Goal: Information Seeking & Learning: Learn about a topic

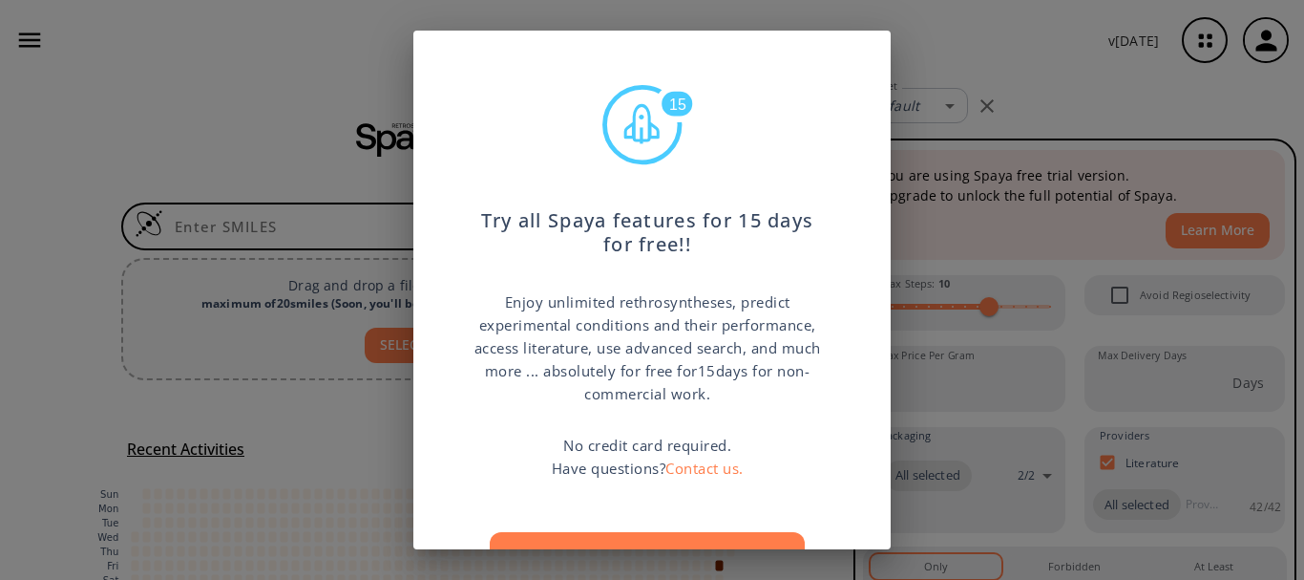
scroll to position [95, 0]
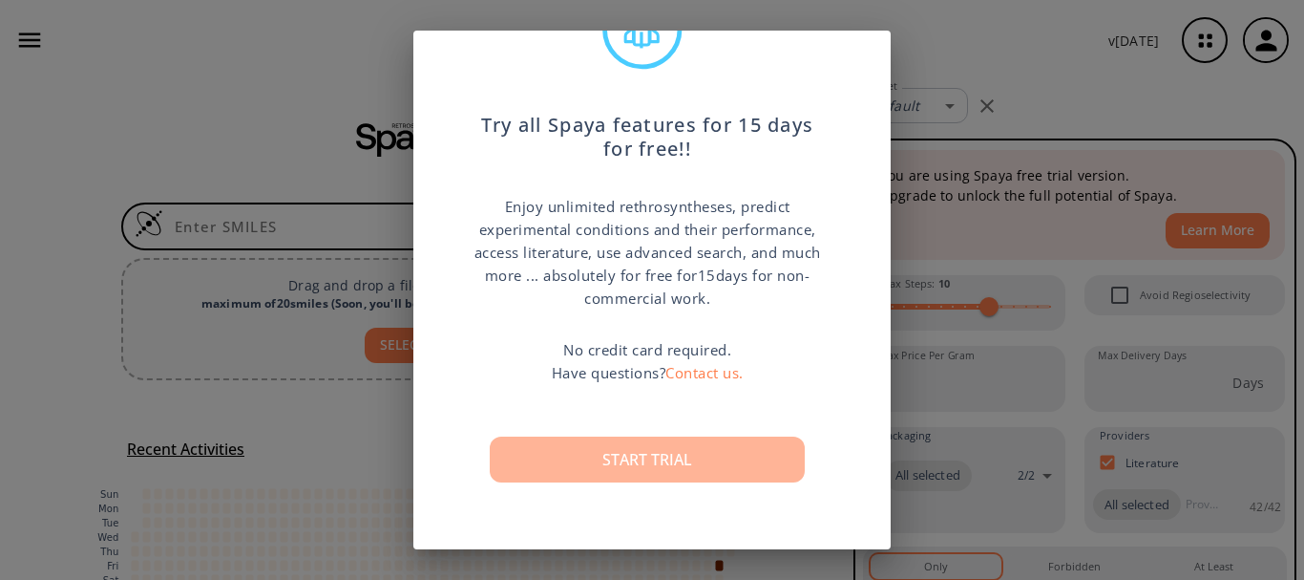
click at [675, 455] on button "Start trial" at bounding box center [647, 459] width 315 height 46
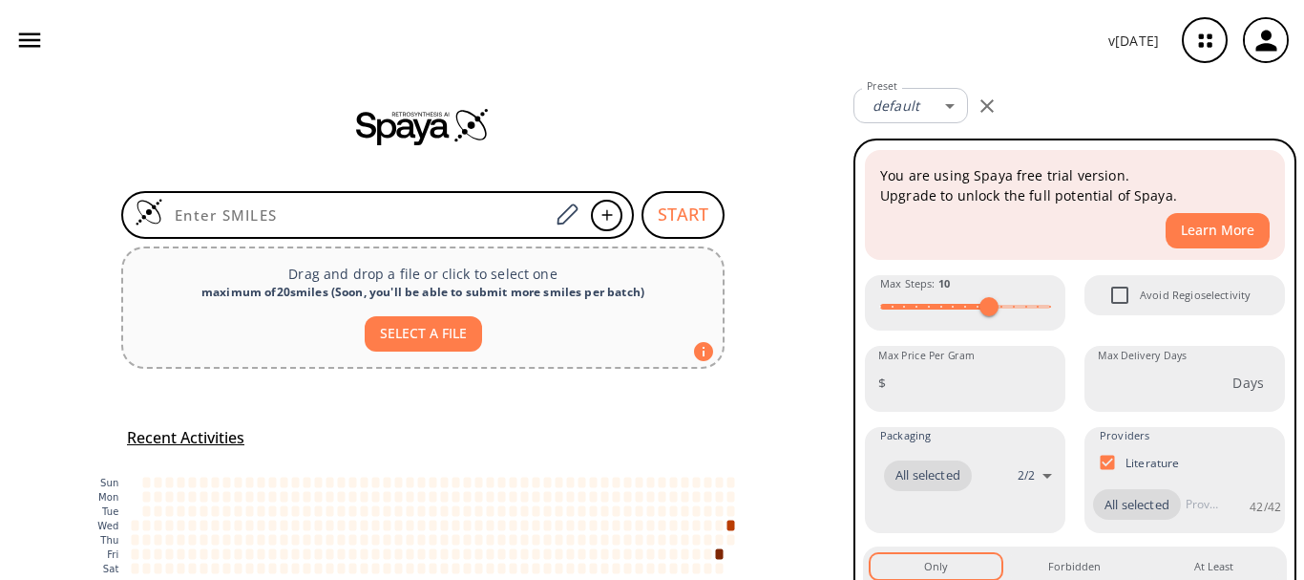
scroll to position [0, 0]
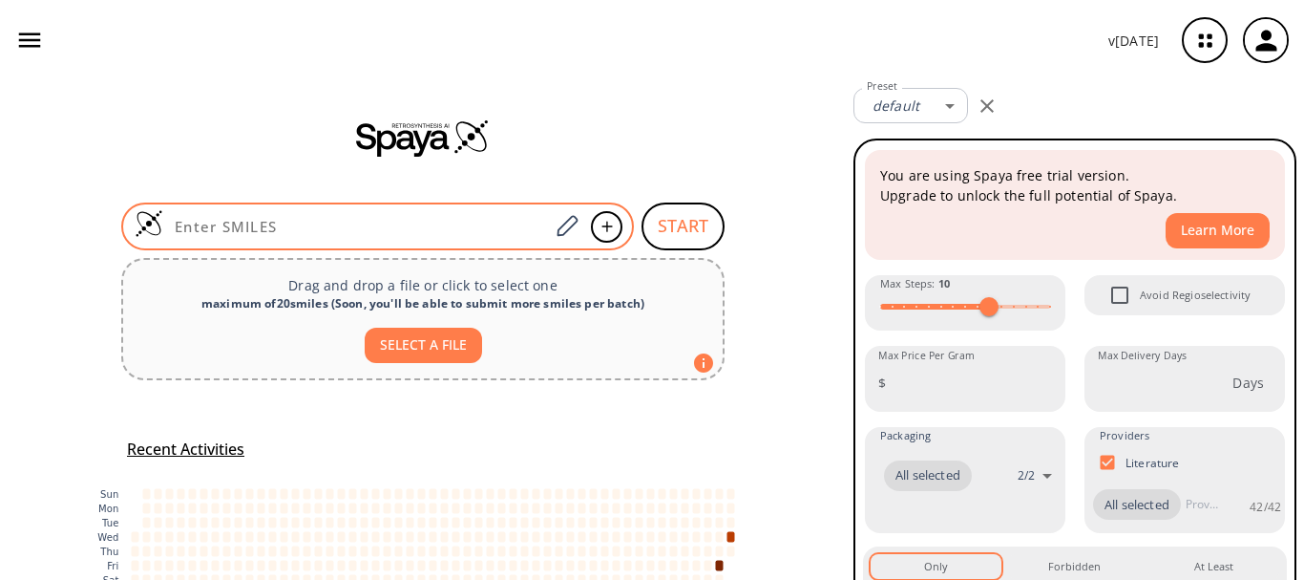
click at [340, 226] on input at bounding box center [356, 226] width 386 height 19
paste input "O=C(OC)C1=CC=C(C(OC)=O)C=C1"
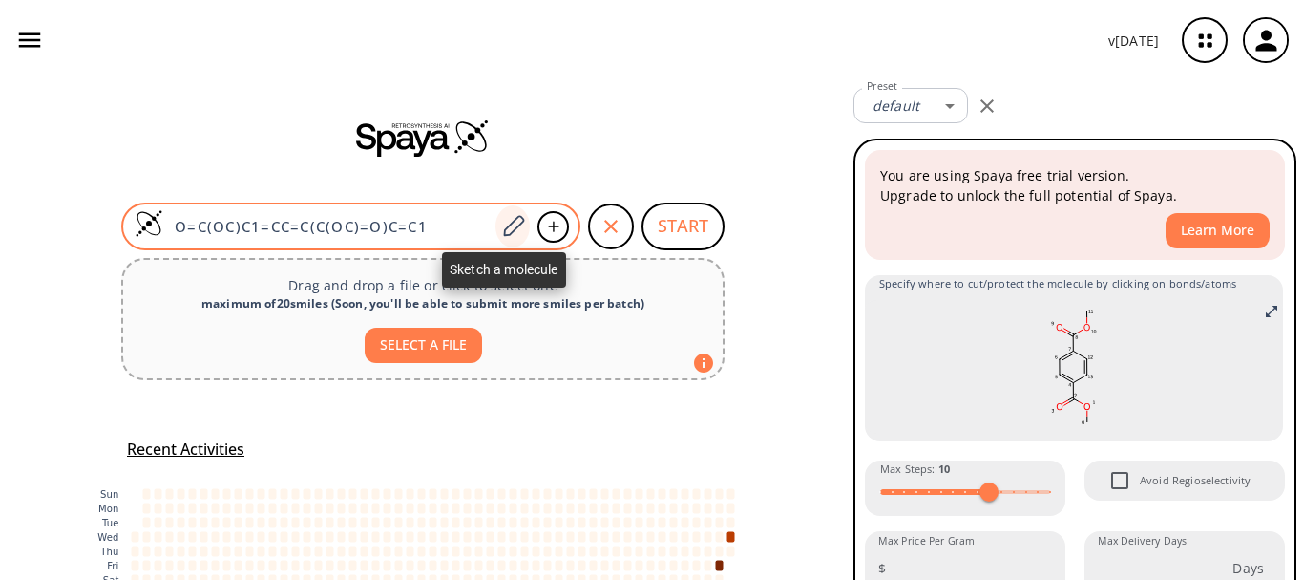
click at [508, 216] on icon at bounding box center [513, 226] width 26 height 25
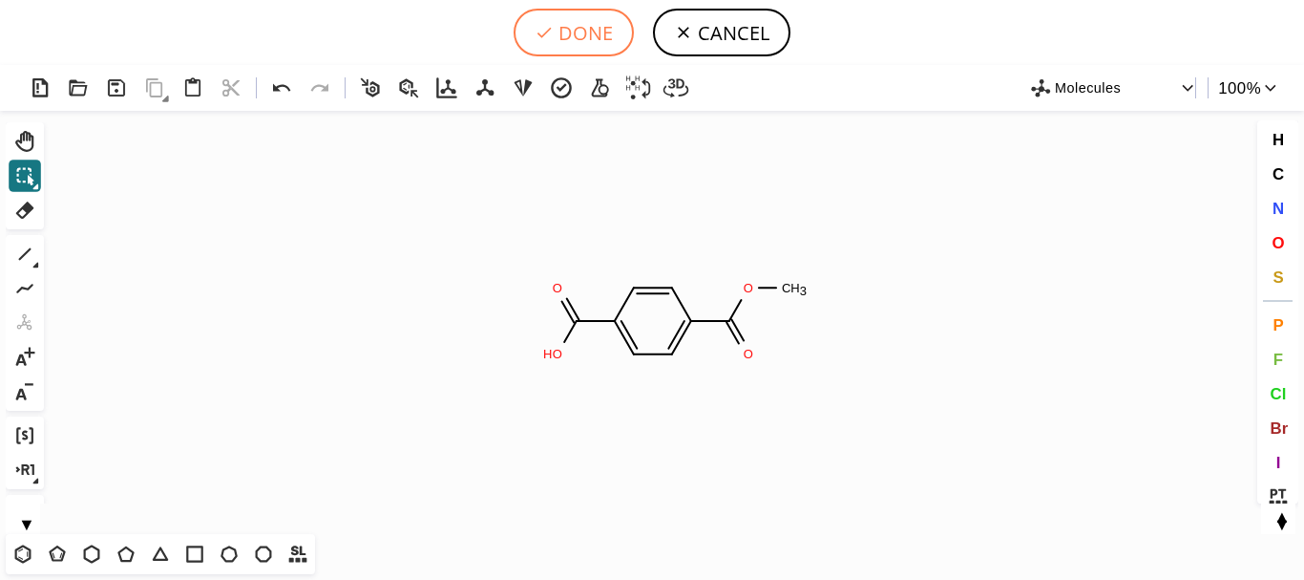
click at [556, 45] on button "DONE" at bounding box center [574, 33] width 120 height 48
type input "O=C(C1C=CC(C(=O)OC)=CC=1)O"
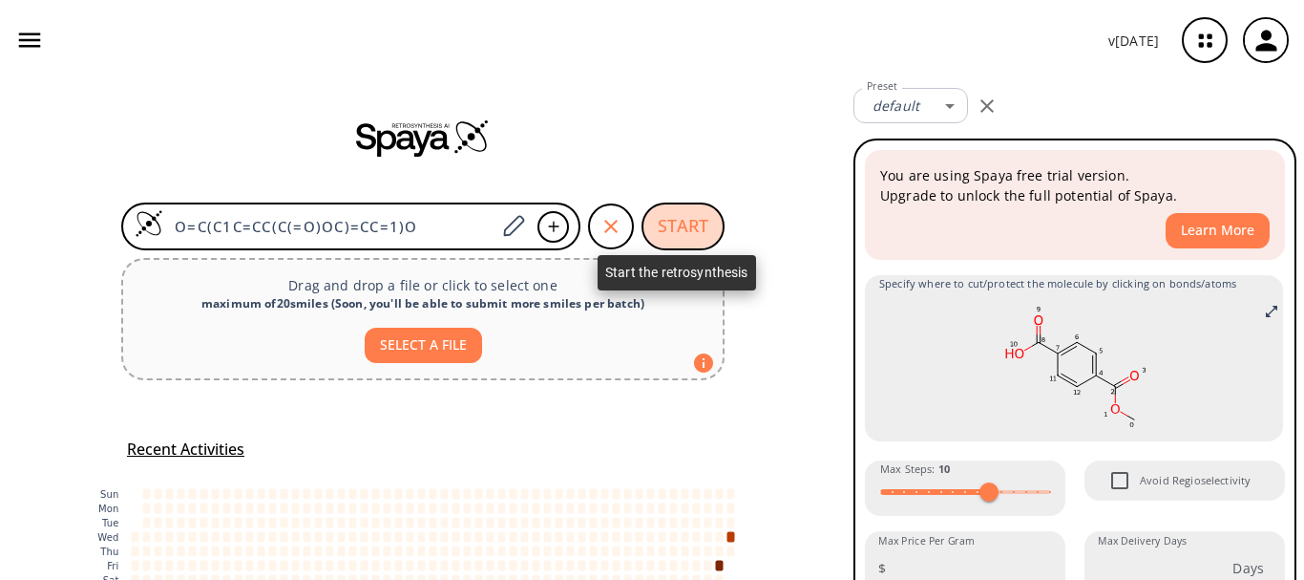
click at [674, 214] on button "START" at bounding box center [683, 226] width 83 height 48
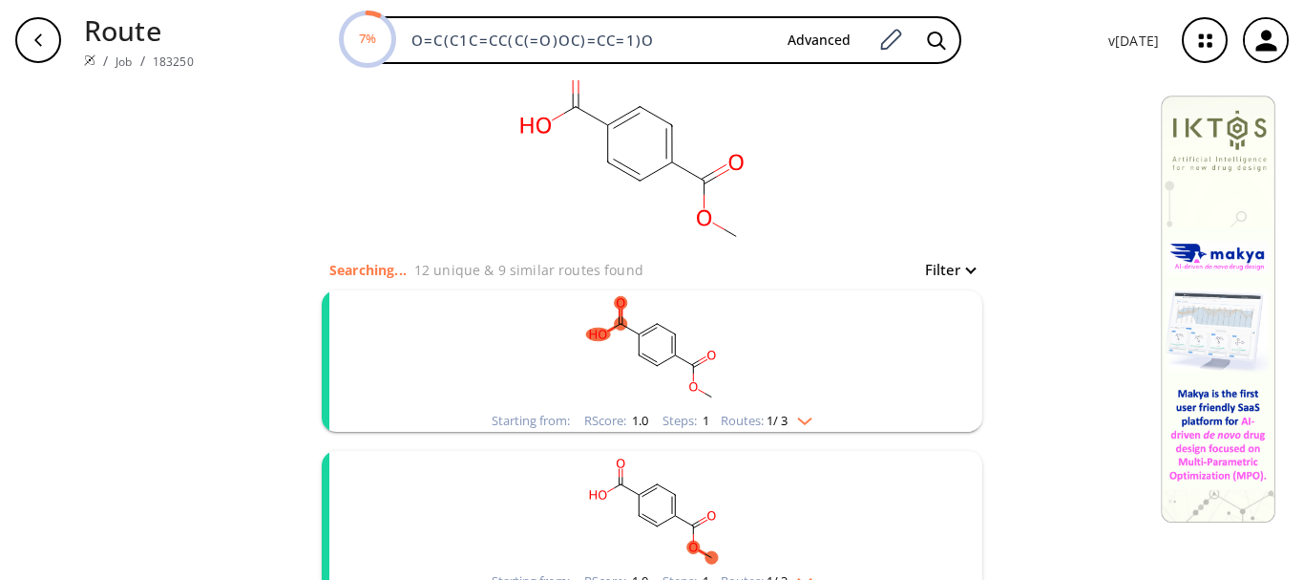
scroll to position [55, 0]
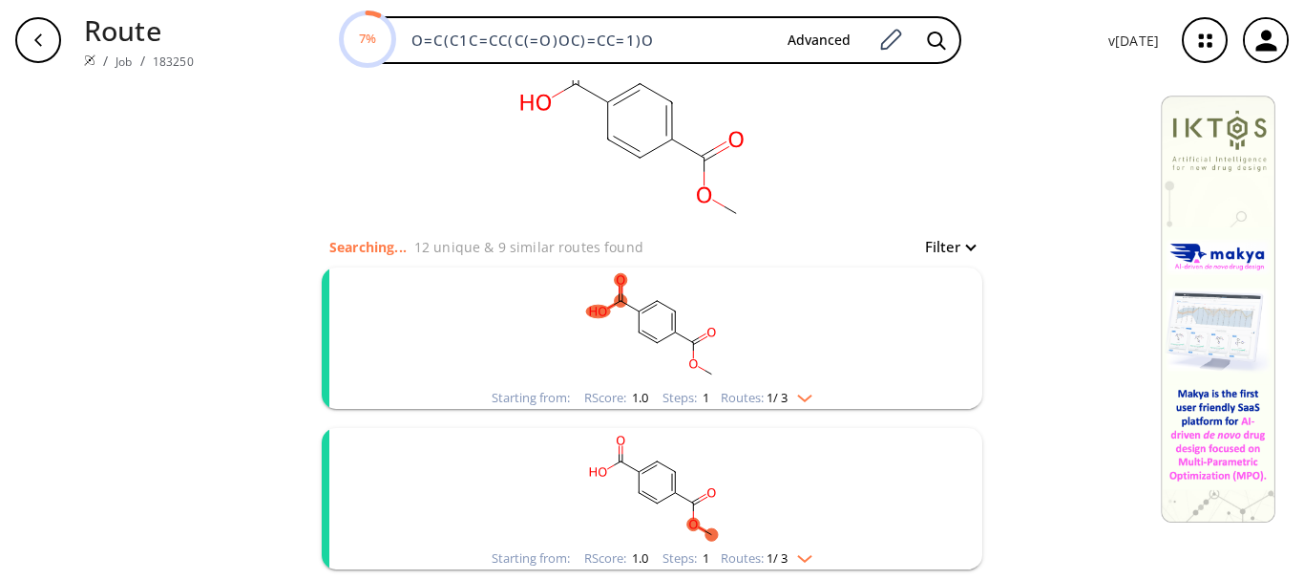
click at [793, 384] on rect "clusters" at bounding box center [652, 326] width 497 height 119
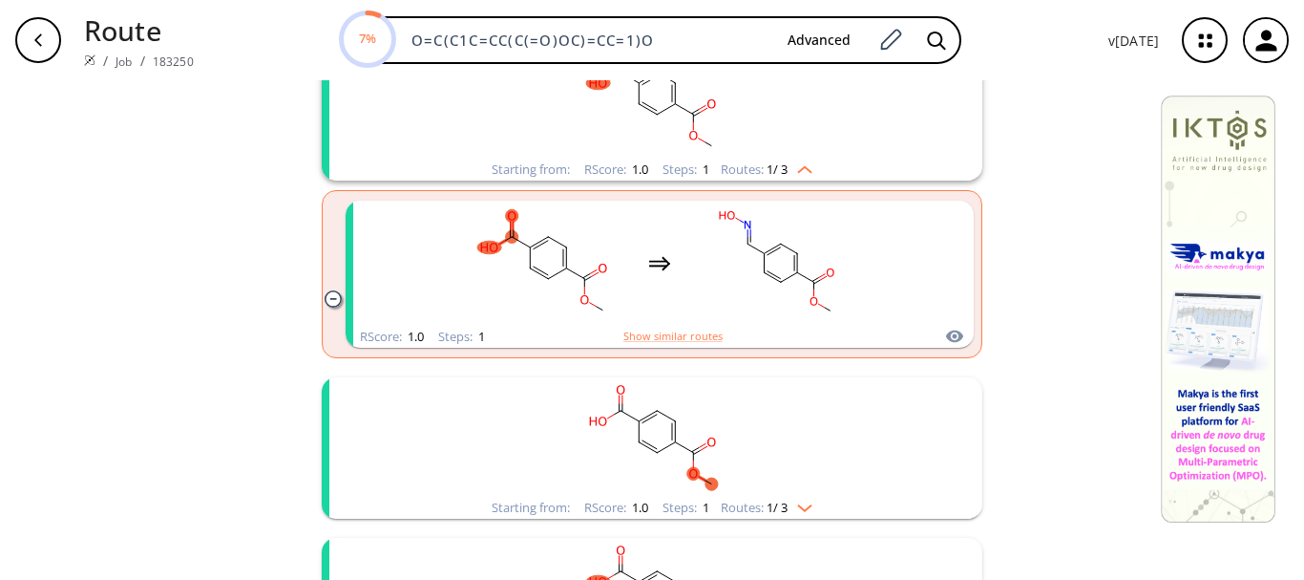
scroll to position [452, 0]
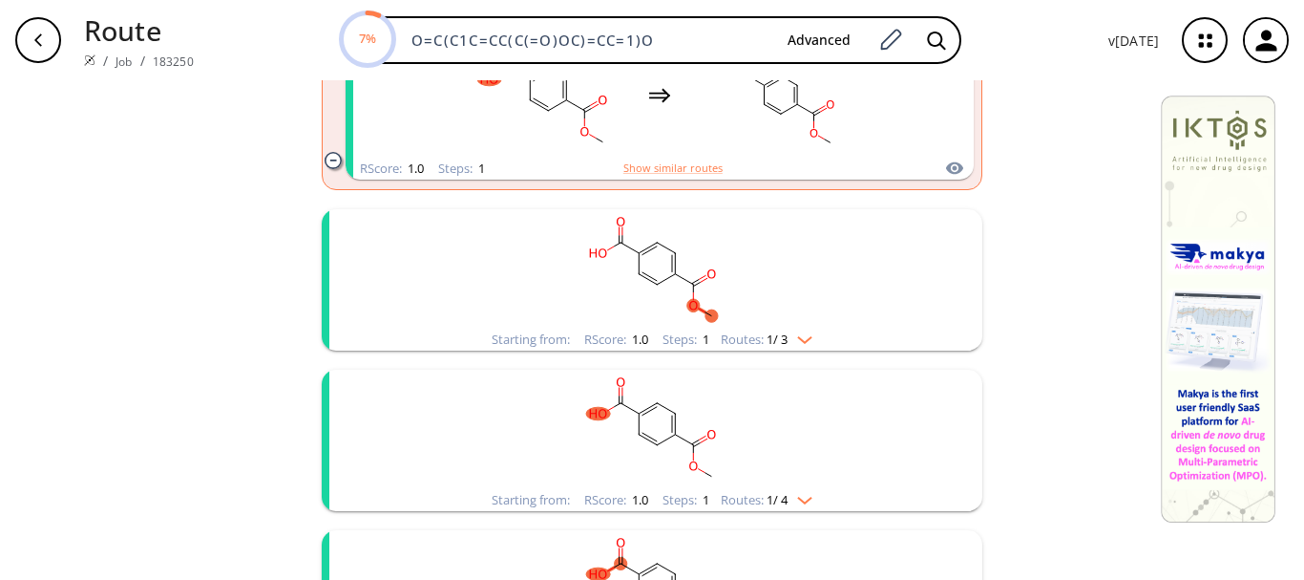
click at [803, 330] on img "clusters" at bounding box center [800, 335] width 25 height 15
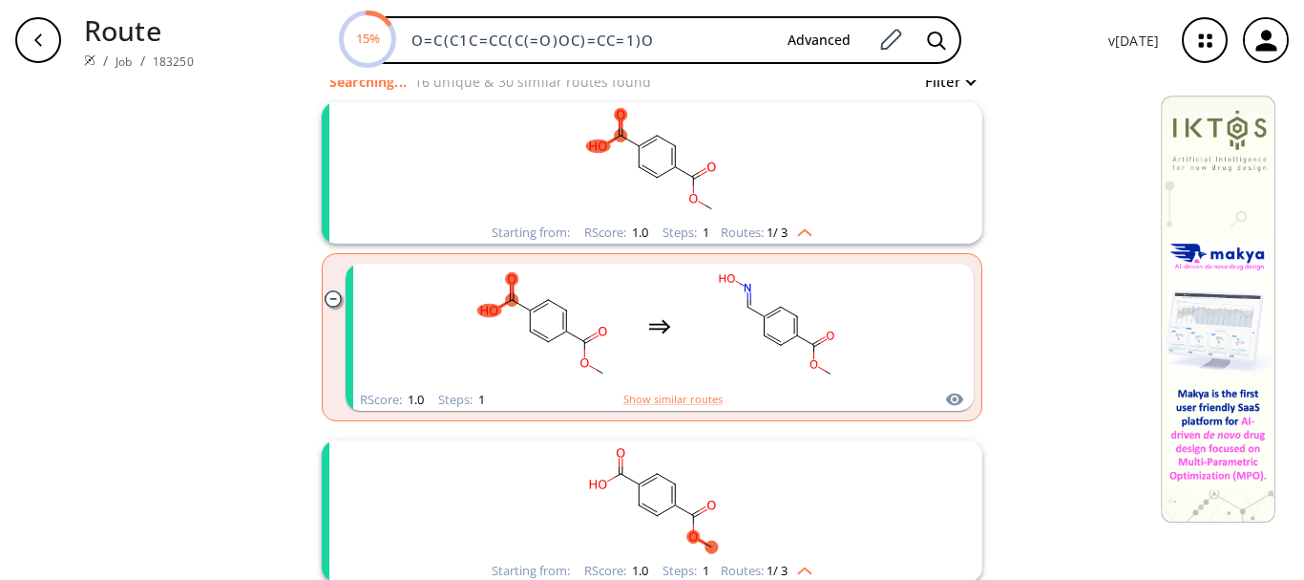
scroll to position [0, 0]
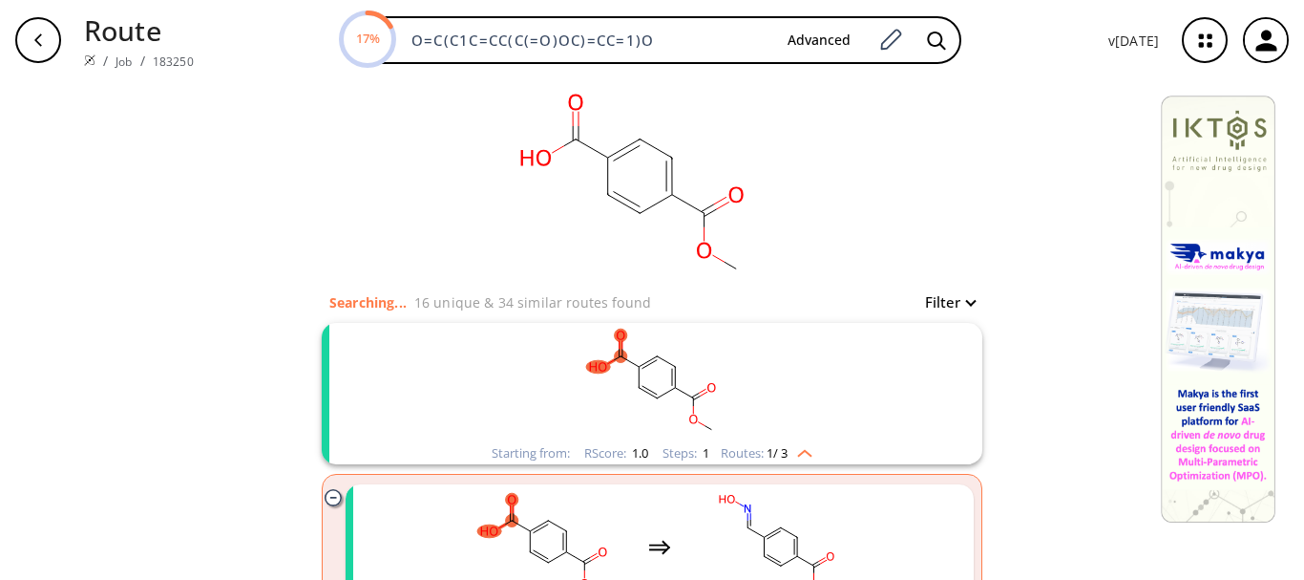
click at [791, 454] on img "clusters" at bounding box center [800, 449] width 25 height 15
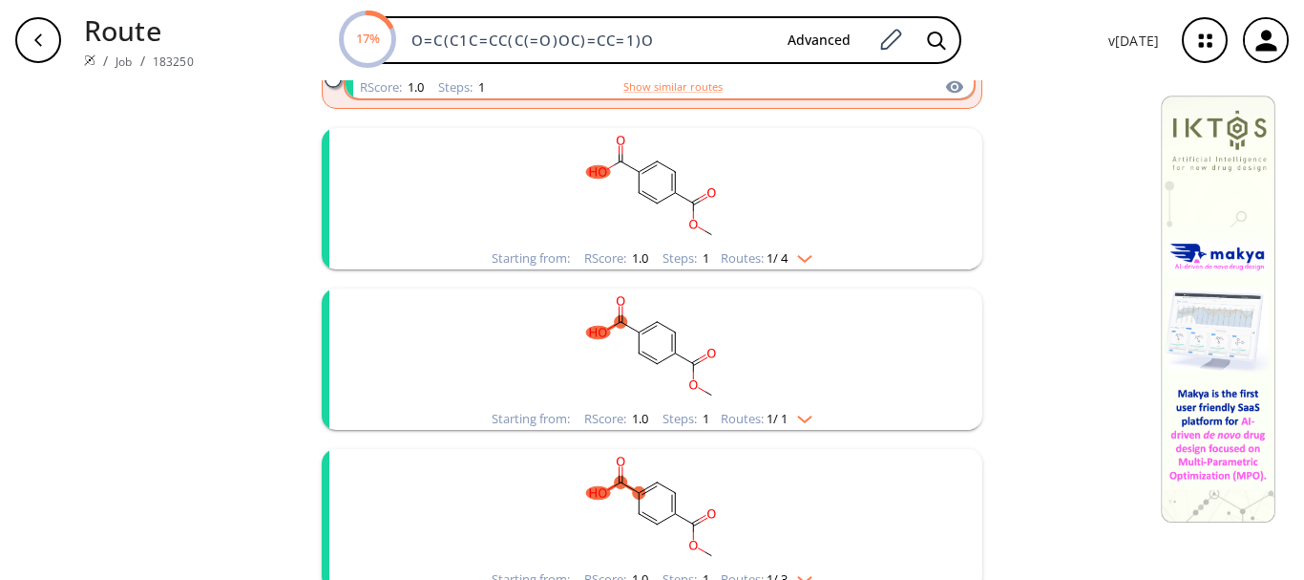
scroll to position [695, 0]
click at [806, 411] on img "clusters" at bounding box center [800, 413] width 25 height 15
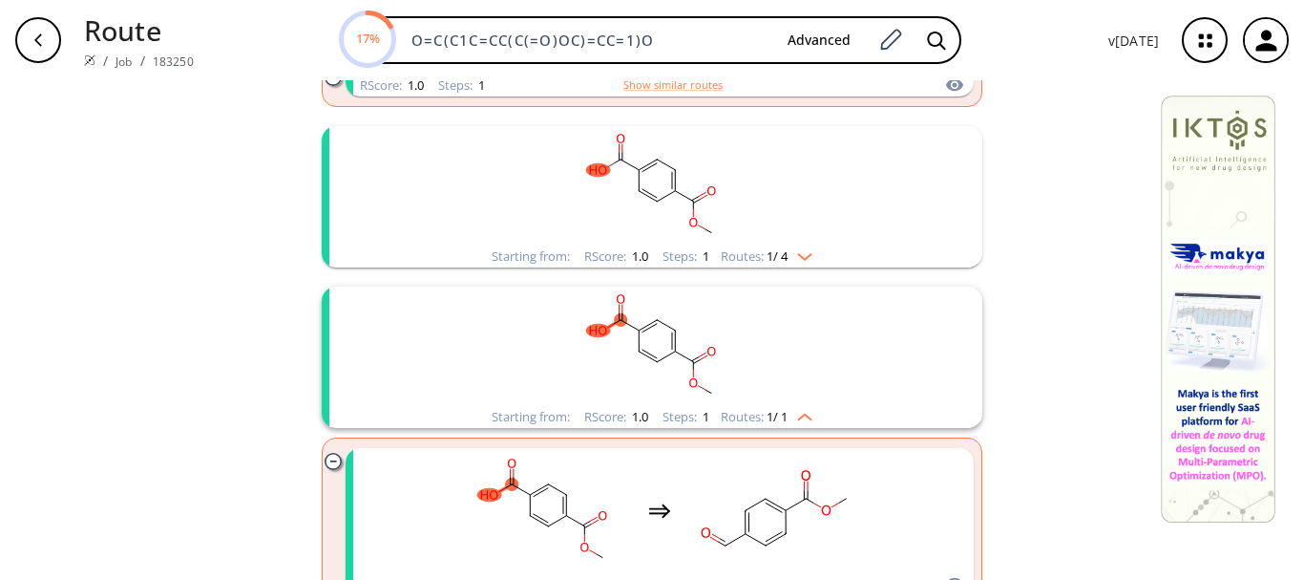
click at [806, 411] on img "clusters" at bounding box center [800, 413] width 25 height 15
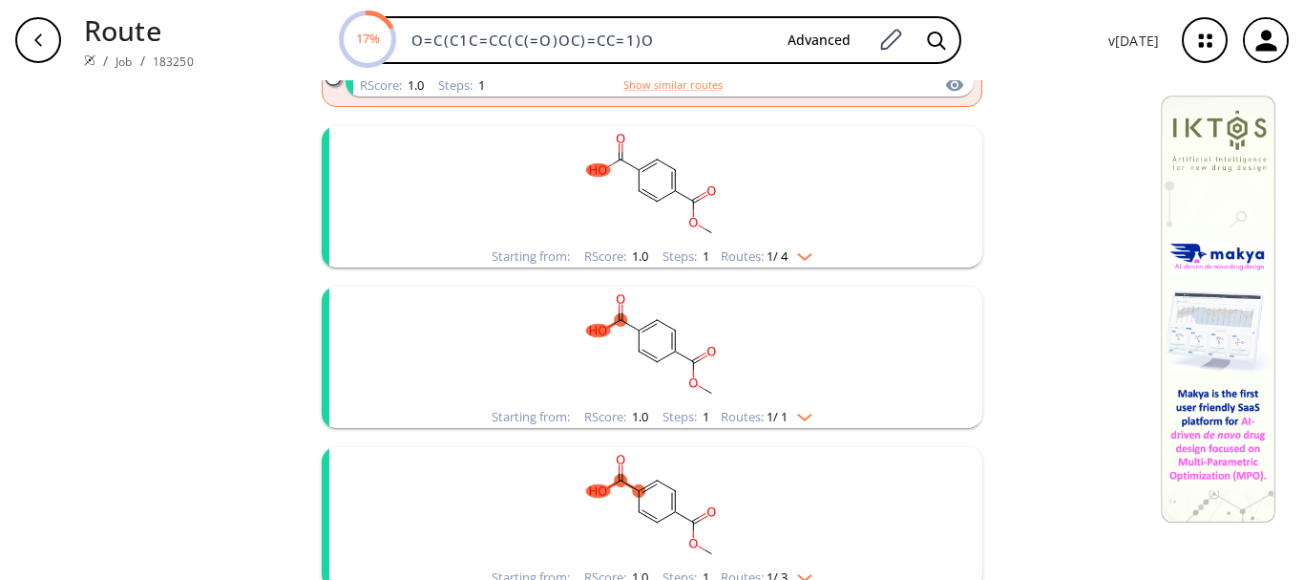
click at [806, 411] on img "clusters" at bounding box center [800, 413] width 25 height 15
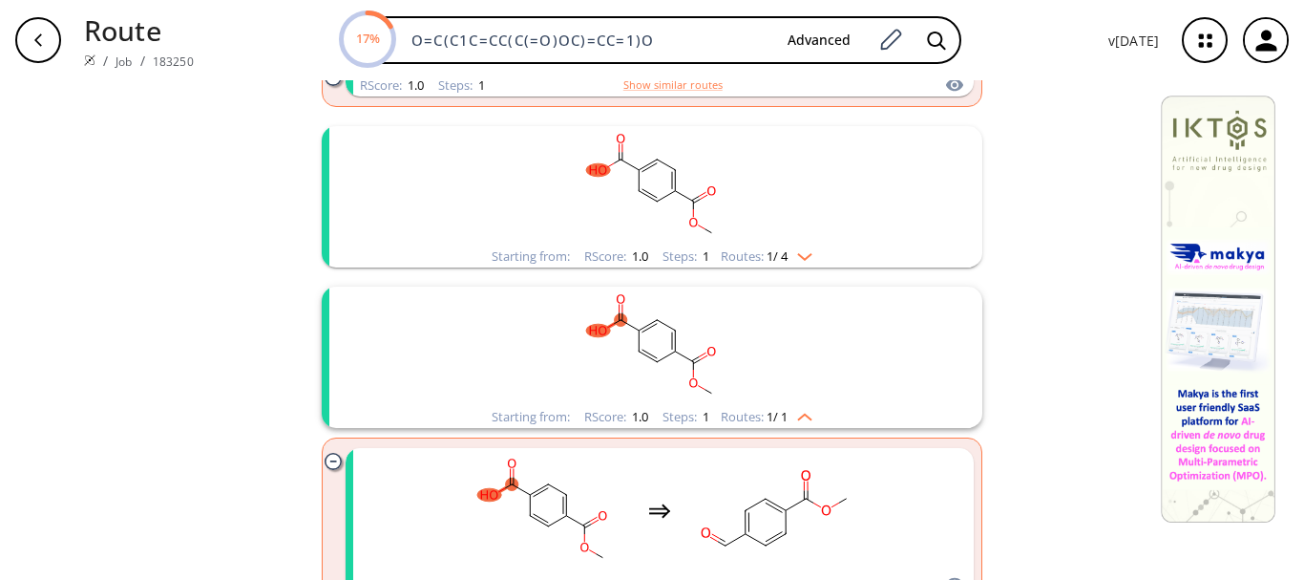
click at [806, 411] on img "clusters" at bounding box center [800, 413] width 25 height 15
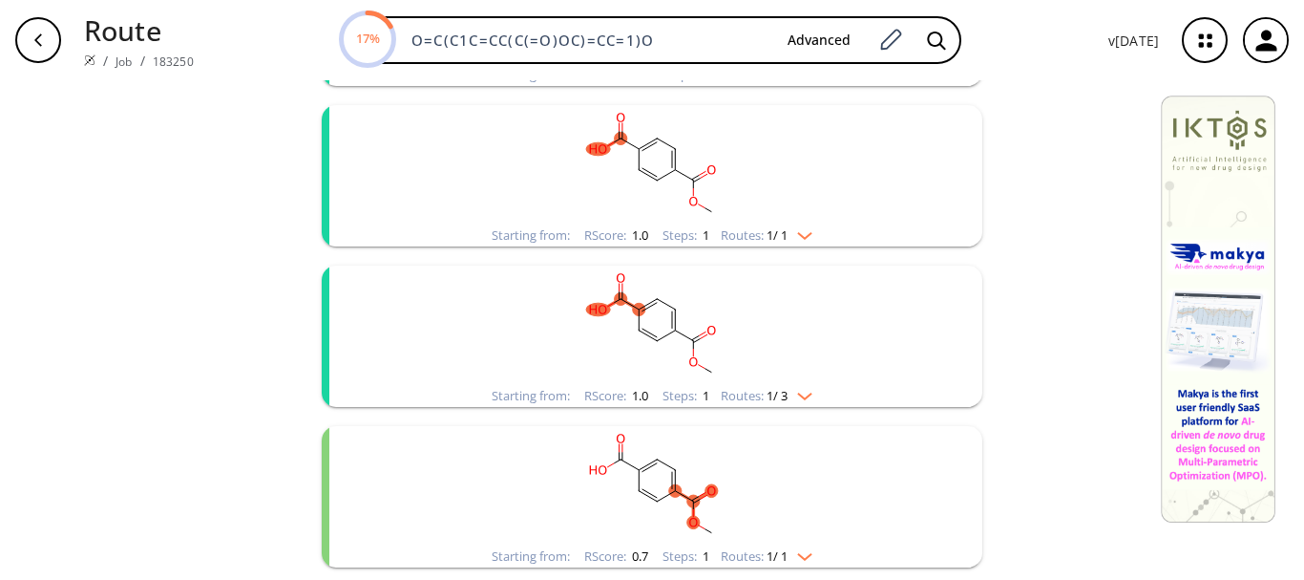
scroll to position [878, 0]
click at [806, 411] on li "Starting from: RScore : 1.0 Steps : 1 Routes: 1 / 3" at bounding box center [652, 335] width 661 height 160
click at [801, 392] on img "clusters" at bounding box center [800, 391] width 25 height 15
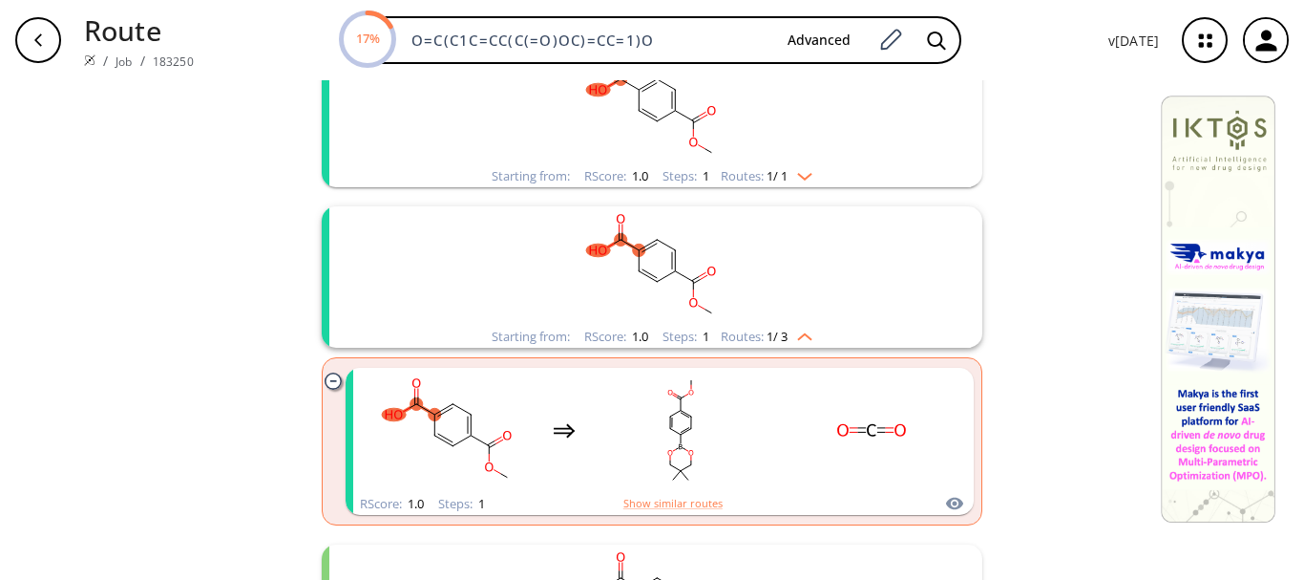
scroll to position [937, 0]
click at [802, 286] on rect "clusters" at bounding box center [652, 264] width 497 height 119
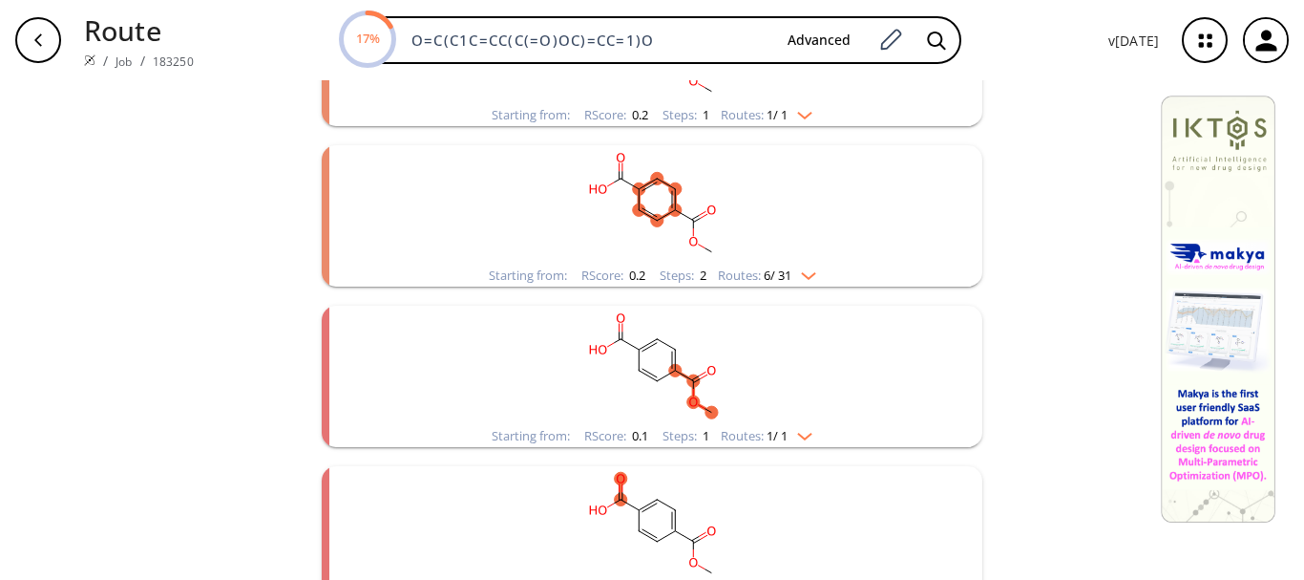
scroll to position [1640, 0]
click at [750, 363] on rect "clusters" at bounding box center [652, 363] width 497 height 119
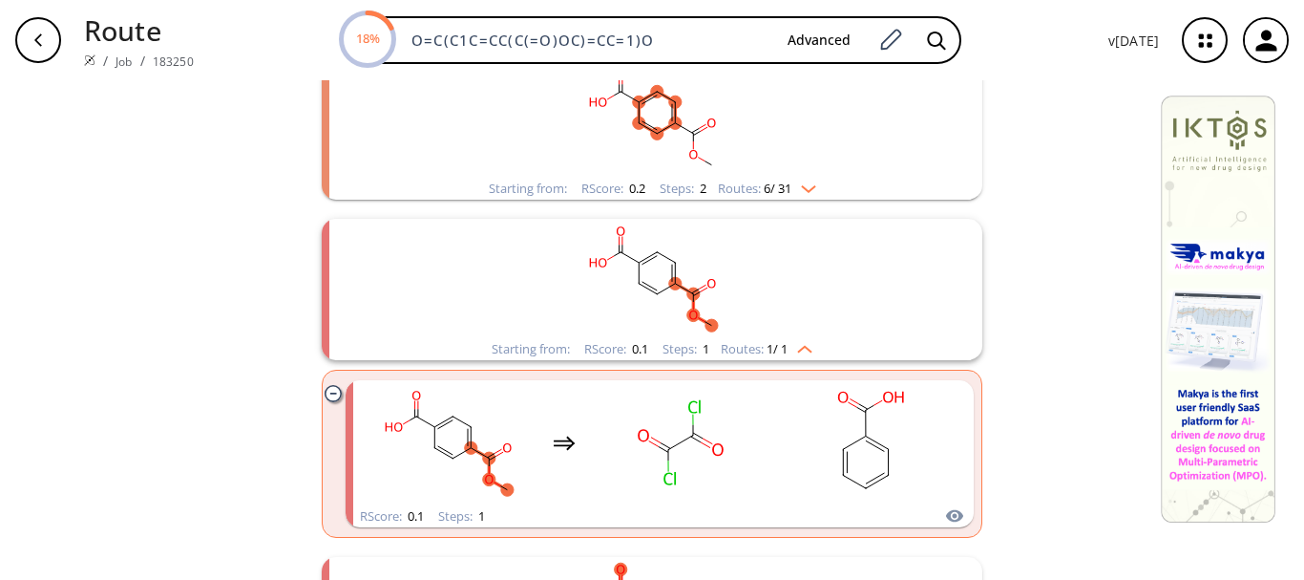
scroll to position [1725, 0]
click at [737, 310] on rect "clusters" at bounding box center [652, 278] width 497 height 119
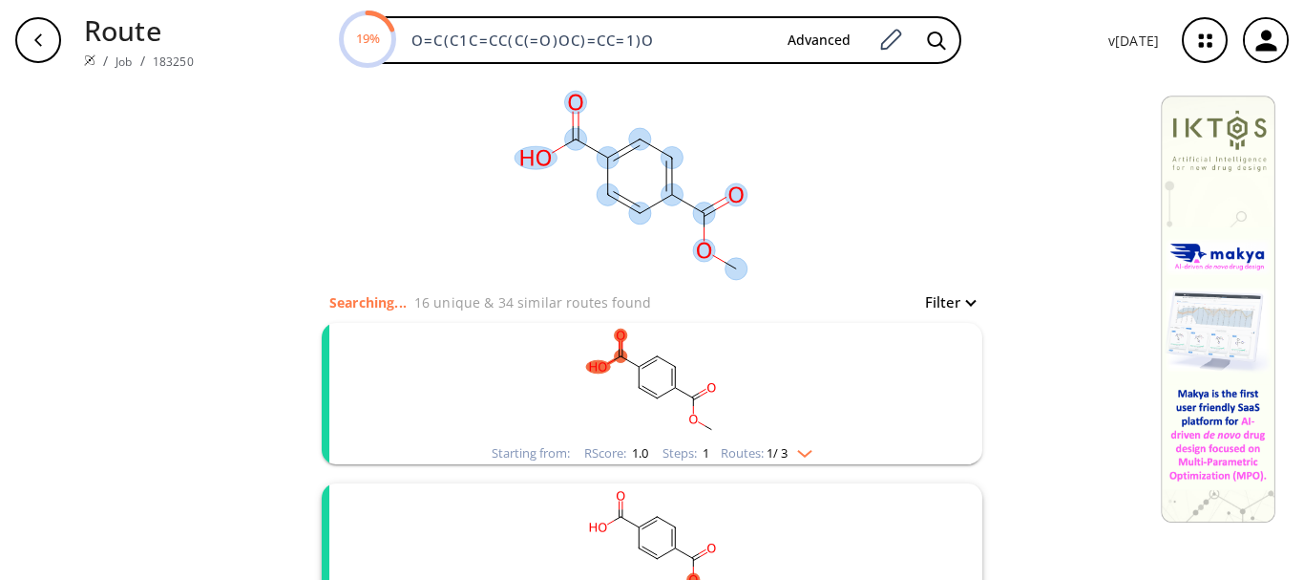
scroll to position [181, 0]
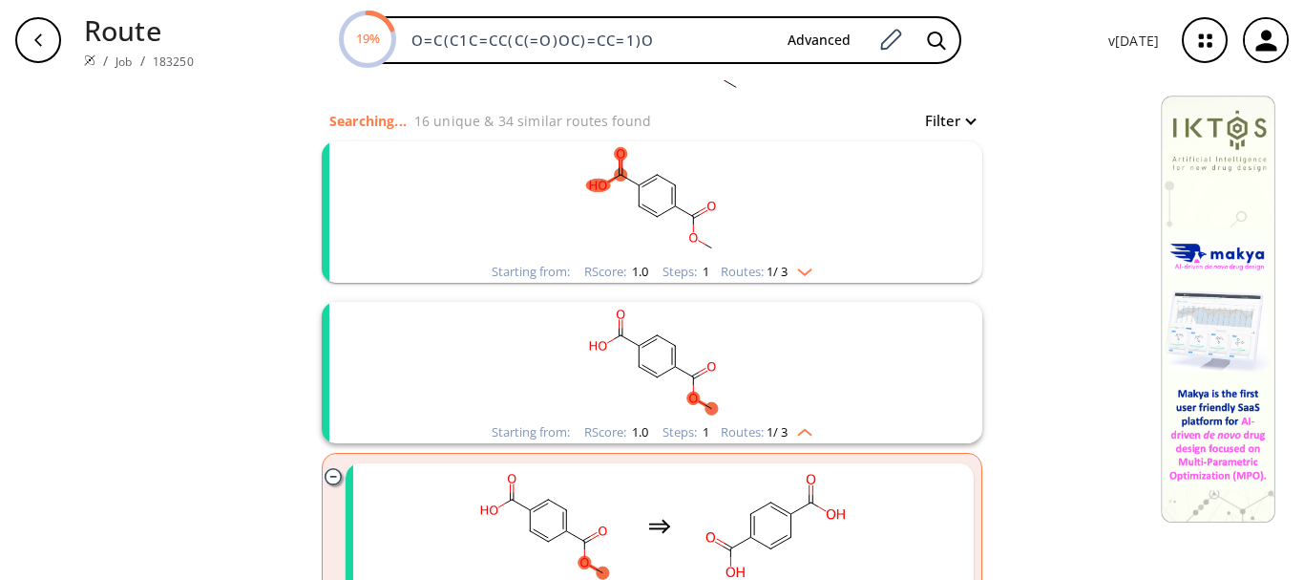
click at [786, 207] on rect "clusters" at bounding box center [652, 200] width 497 height 119
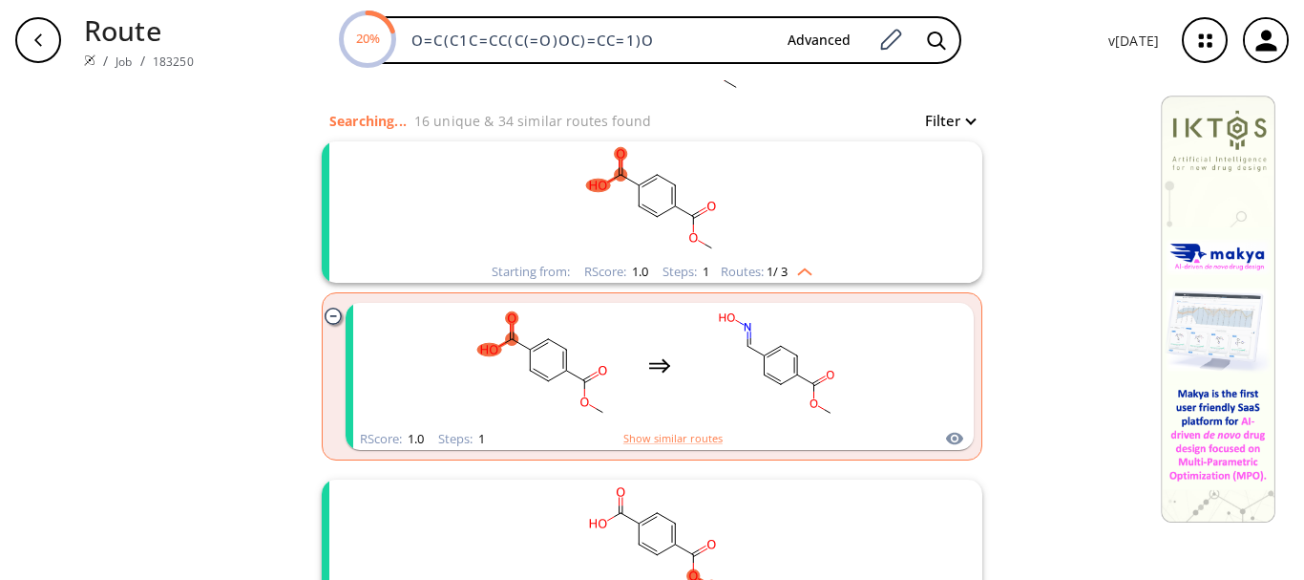
scroll to position [249, 0]
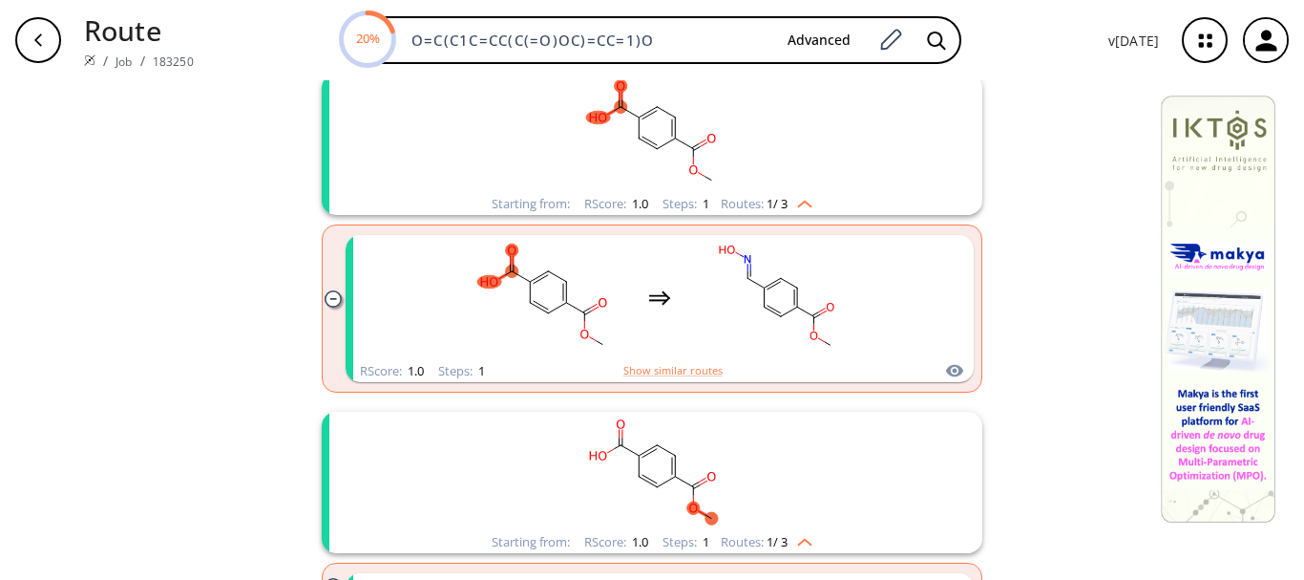
click at [788, 207] on img "clusters" at bounding box center [800, 200] width 25 height 15
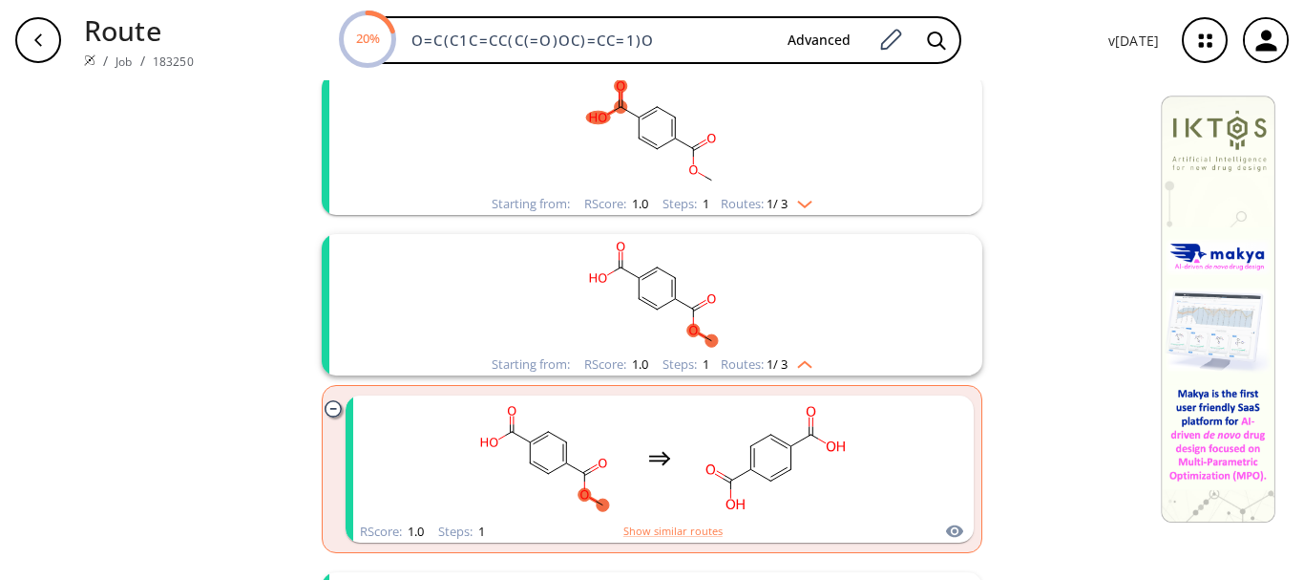
click at [758, 342] on rect "clusters" at bounding box center [652, 293] width 497 height 119
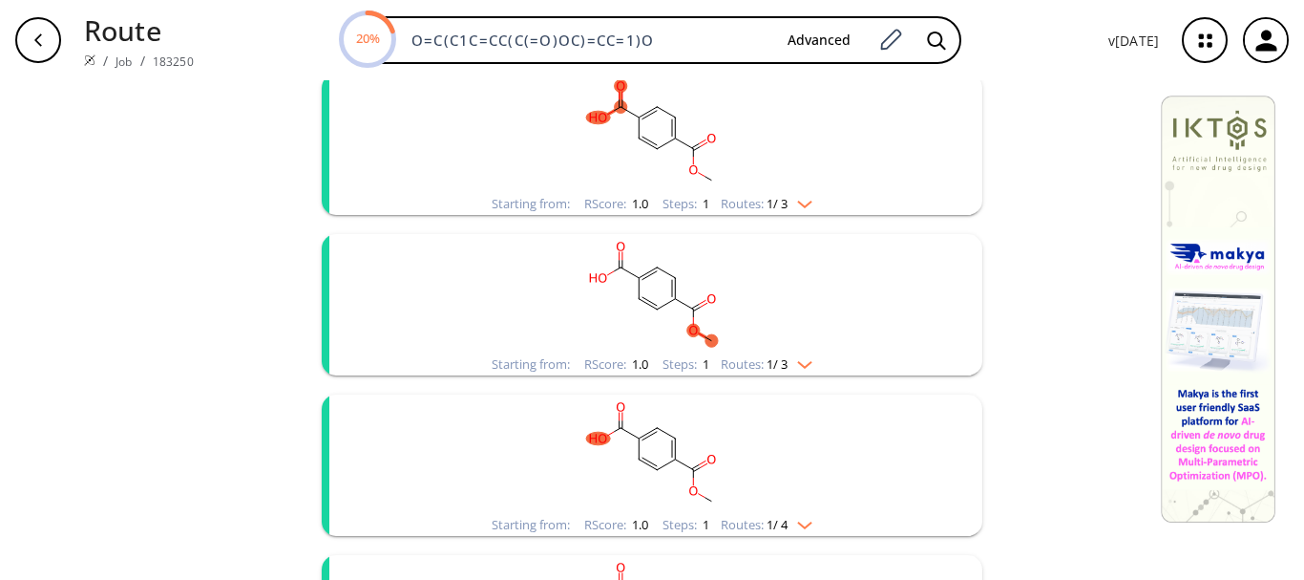
click at [758, 342] on rect "clusters" at bounding box center [652, 293] width 497 height 119
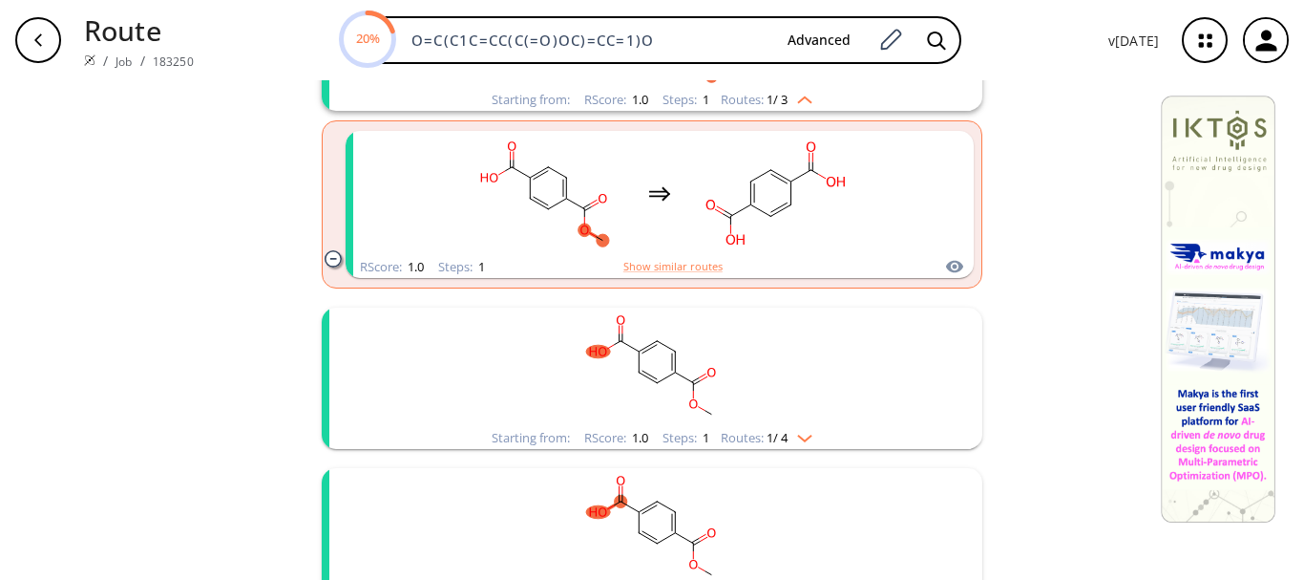
scroll to position [515, 0]
click at [758, 342] on rect "clusters" at bounding box center [652, 366] width 497 height 119
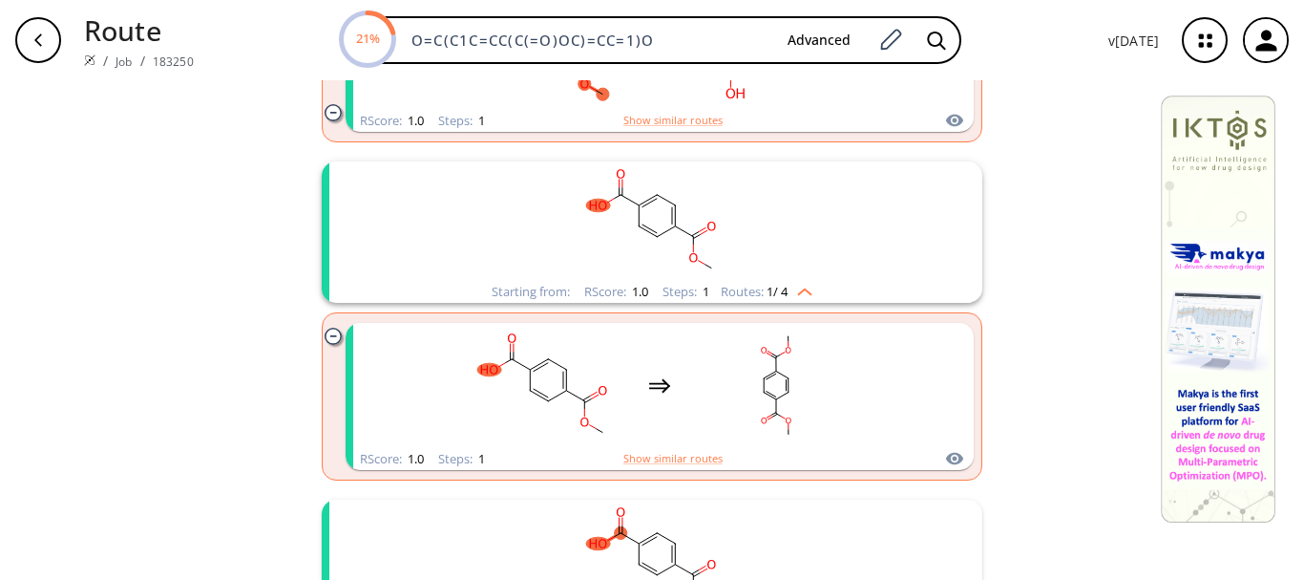
scroll to position [661, 0]
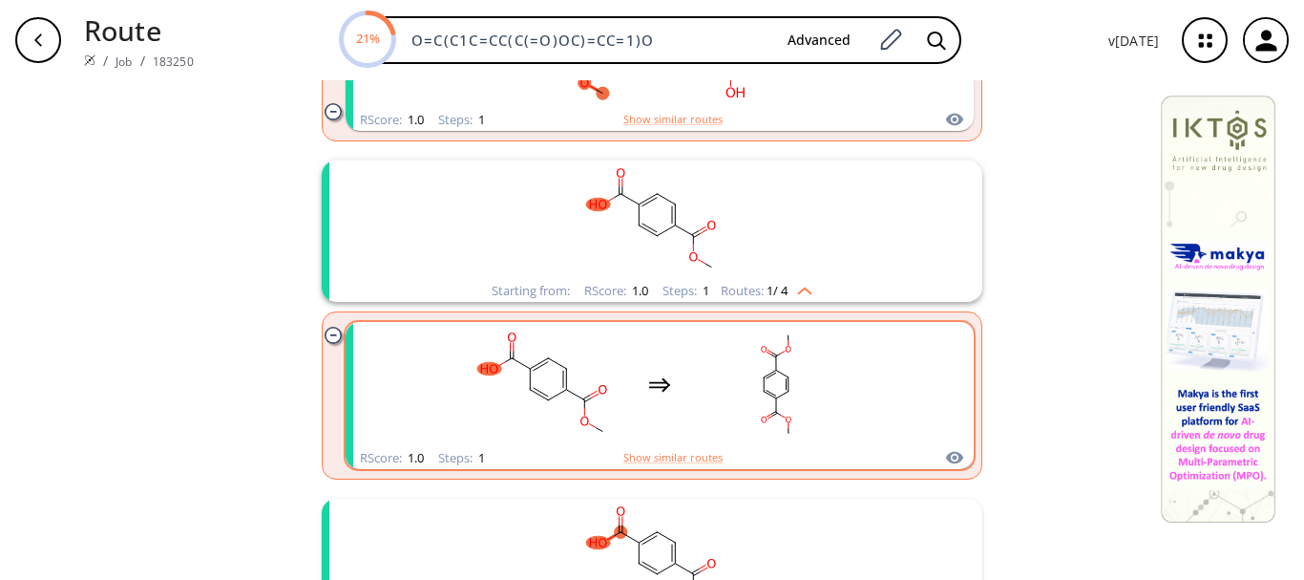
click at [718, 359] on rect "clusters" at bounding box center [776, 384] width 172 height 119
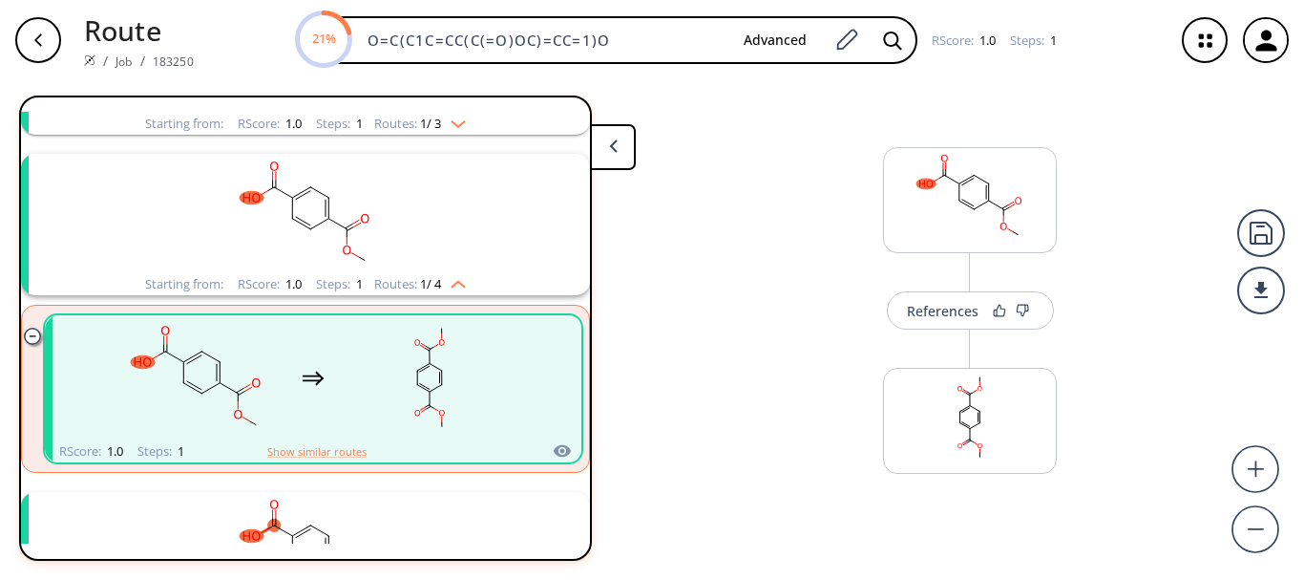
scroll to position [364, 0]
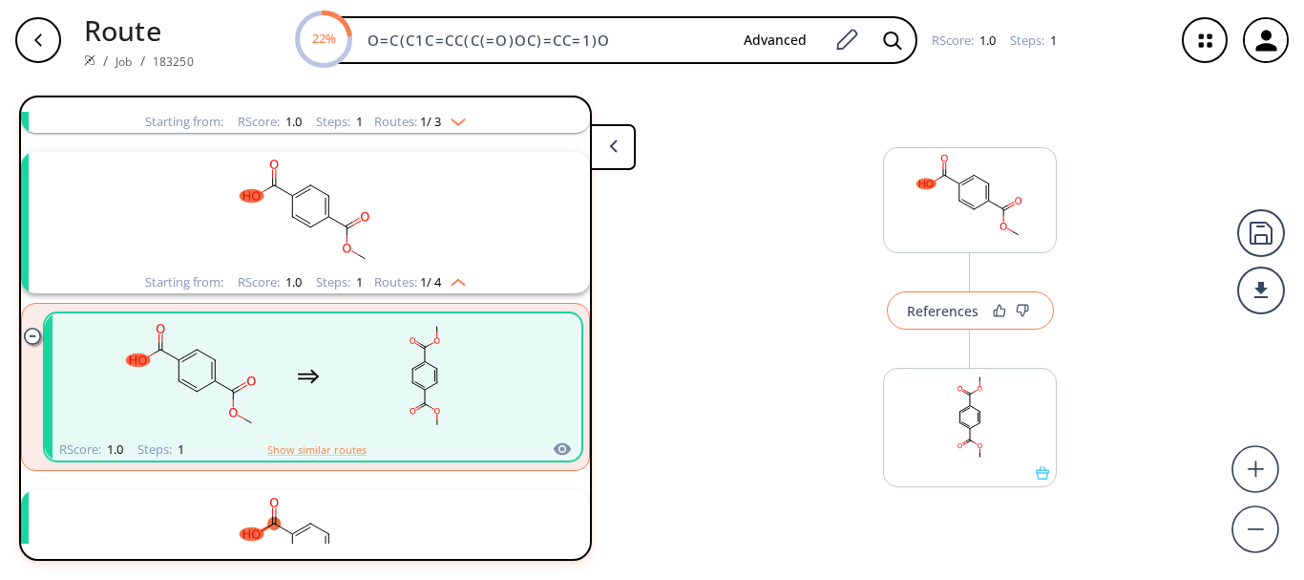
click at [928, 317] on div "References" at bounding box center [943, 311] width 72 height 12
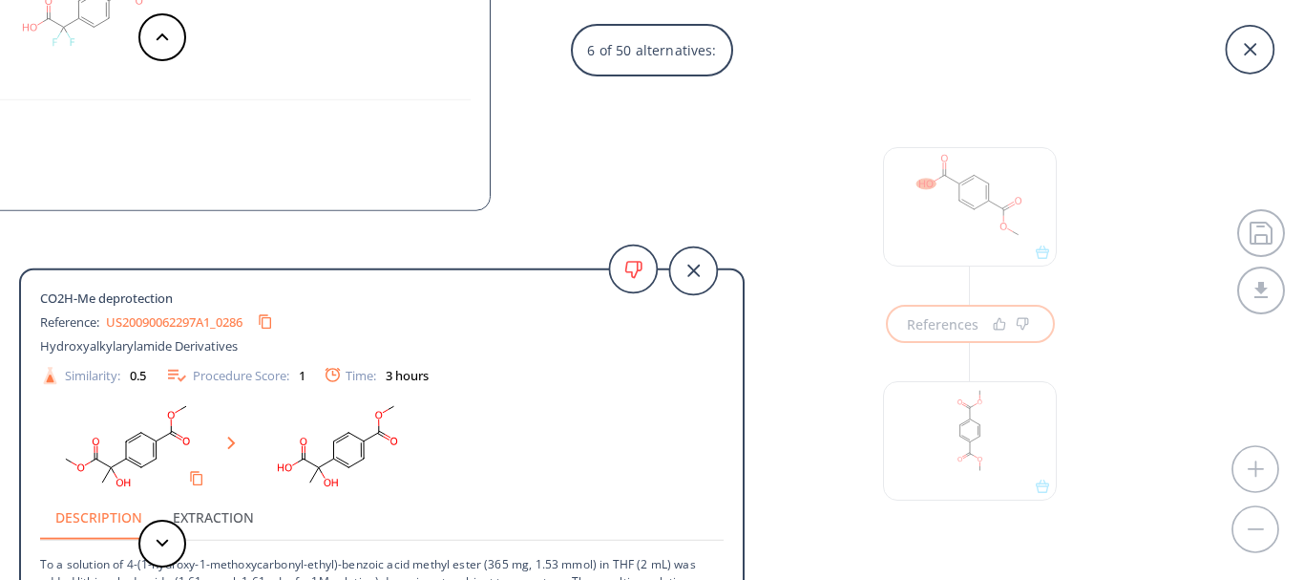
scroll to position [178, 0]
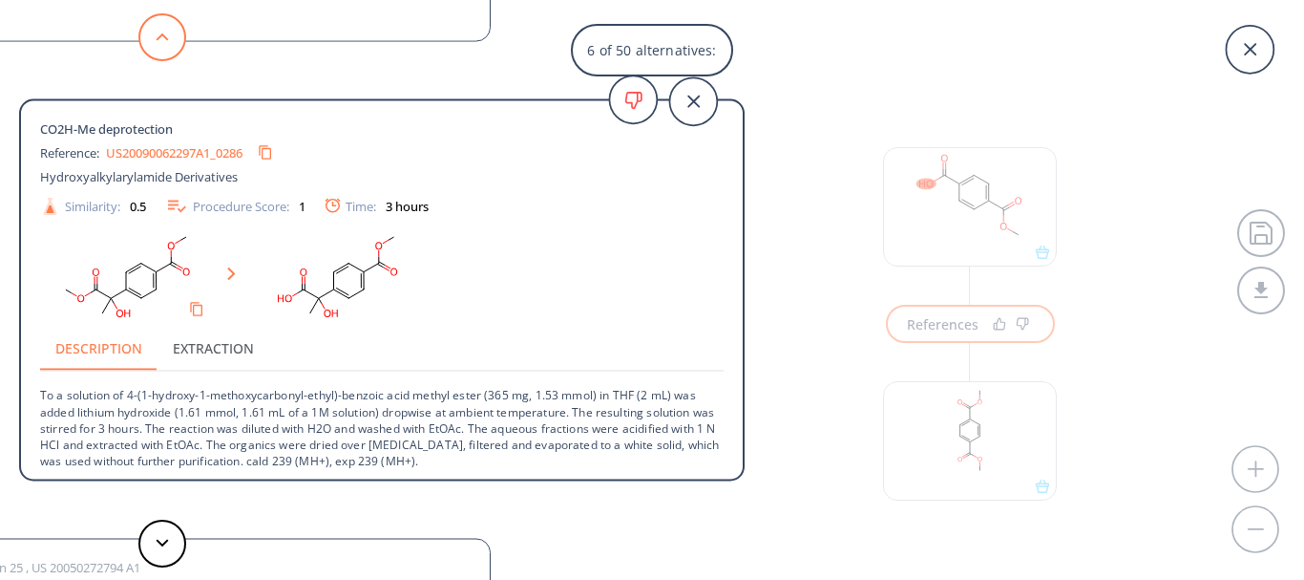
click at [155, 42] on button at bounding box center [162, 37] width 48 height 48
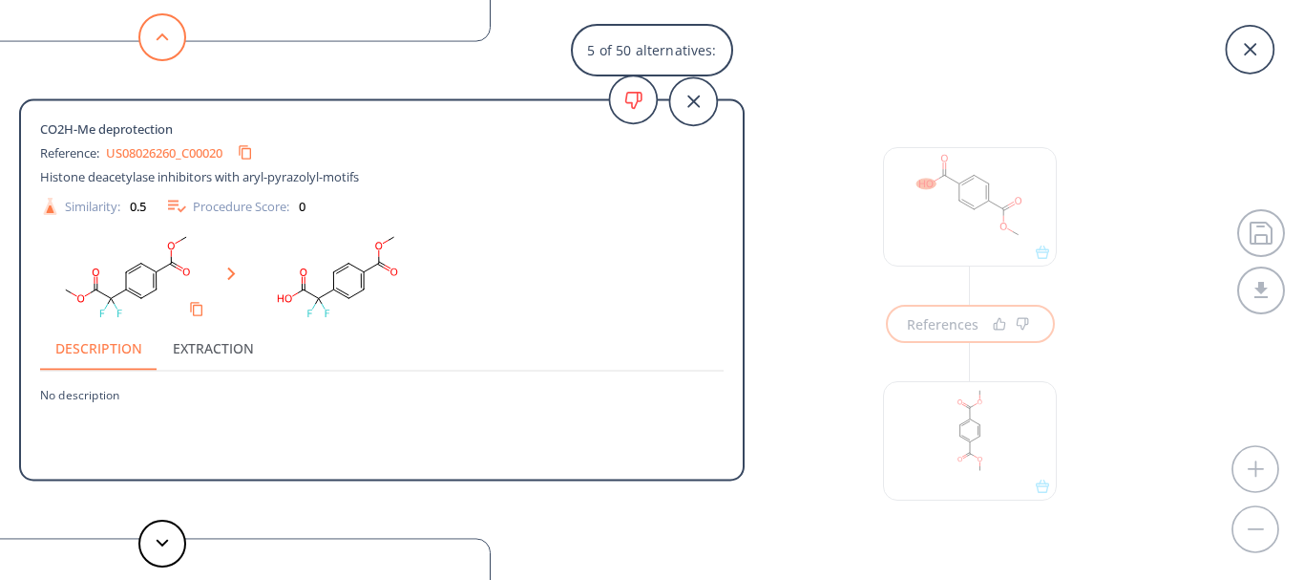
click at [155, 42] on button at bounding box center [162, 37] width 48 height 48
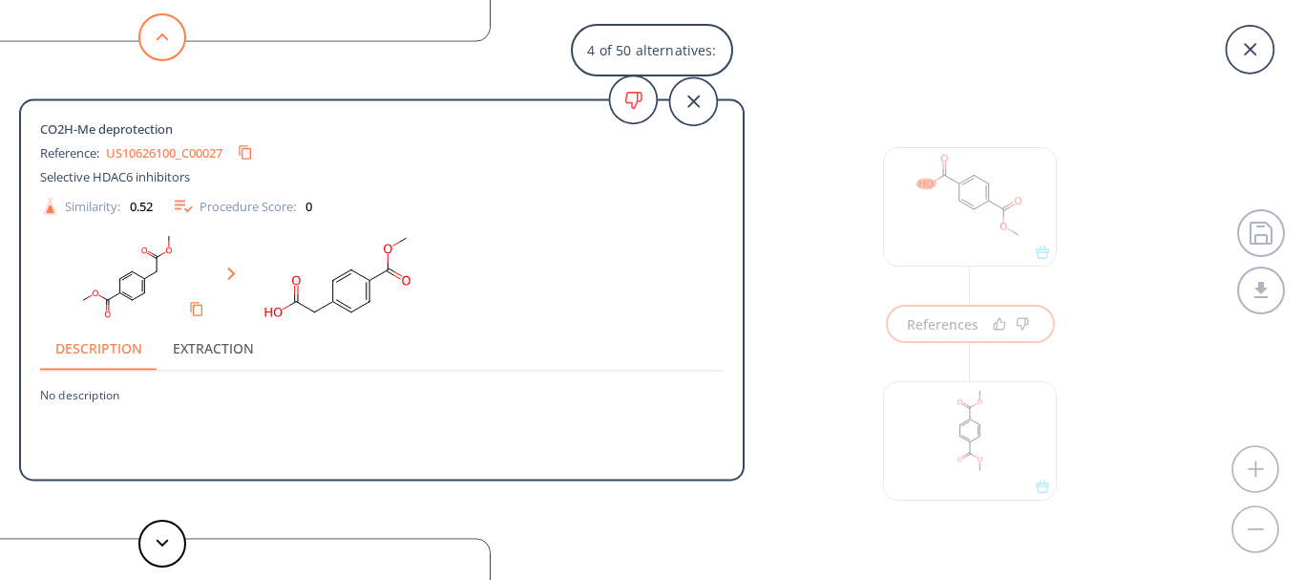
click at [155, 42] on button at bounding box center [162, 37] width 48 height 48
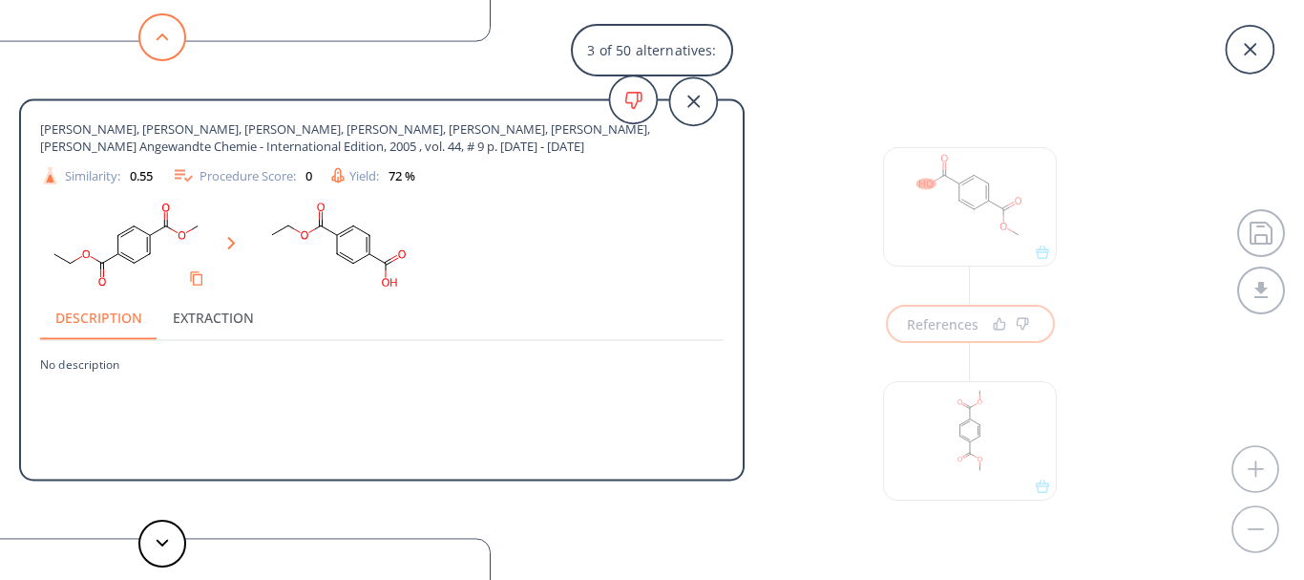
click at [155, 42] on button at bounding box center [162, 37] width 48 height 48
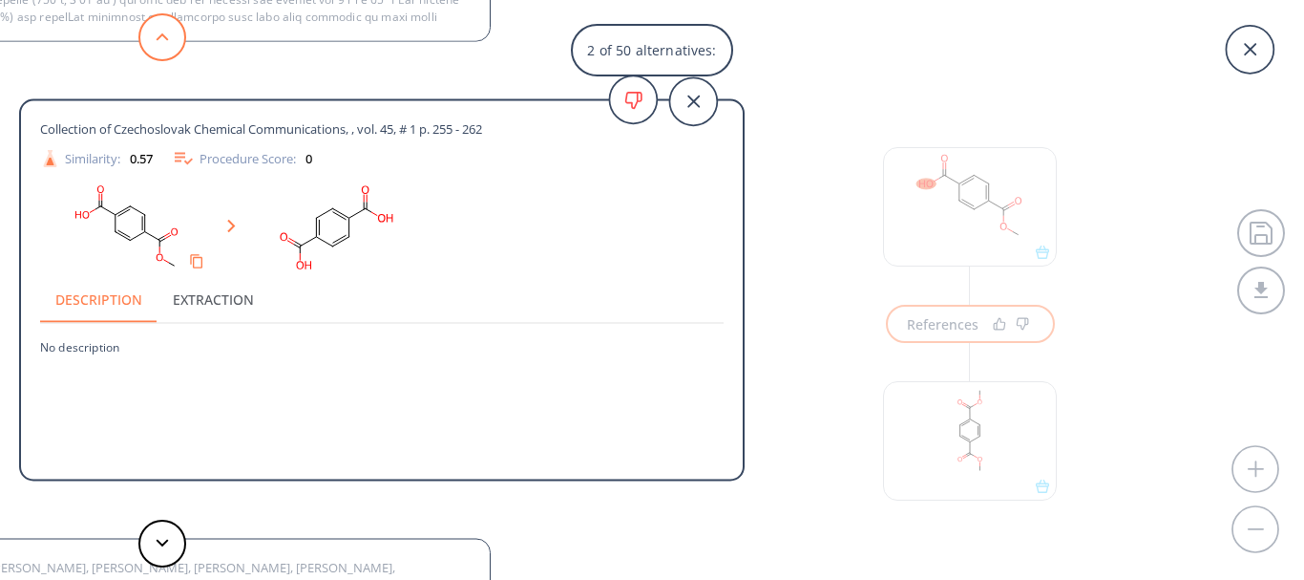
click at [155, 42] on button at bounding box center [162, 37] width 48 height 48
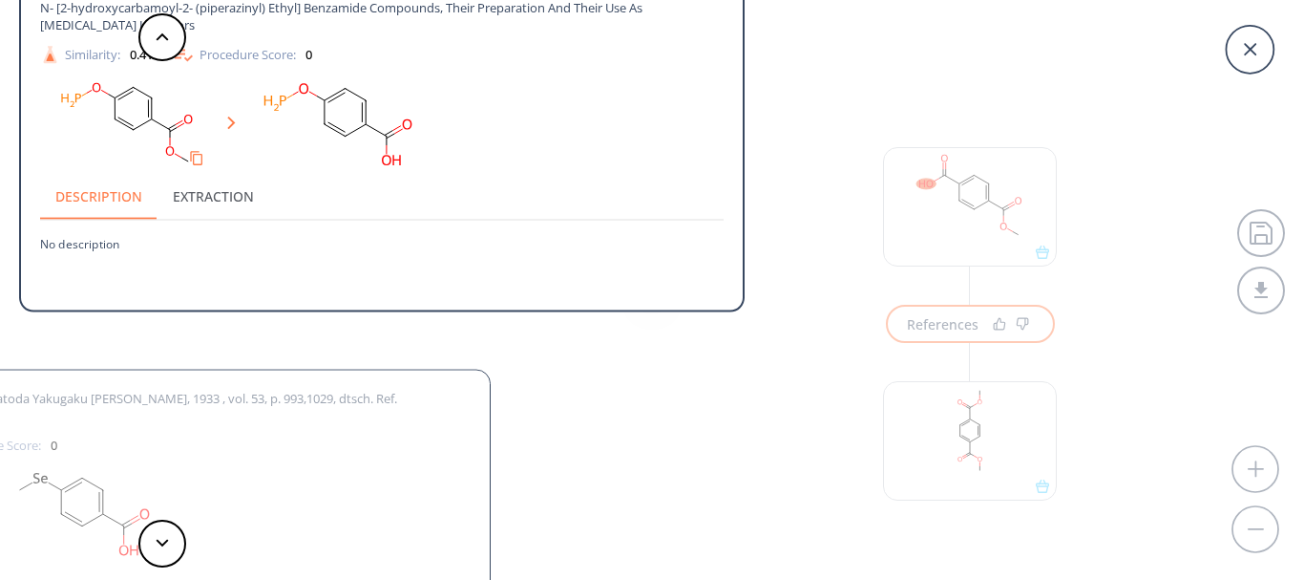
scroll to position [80, 0]
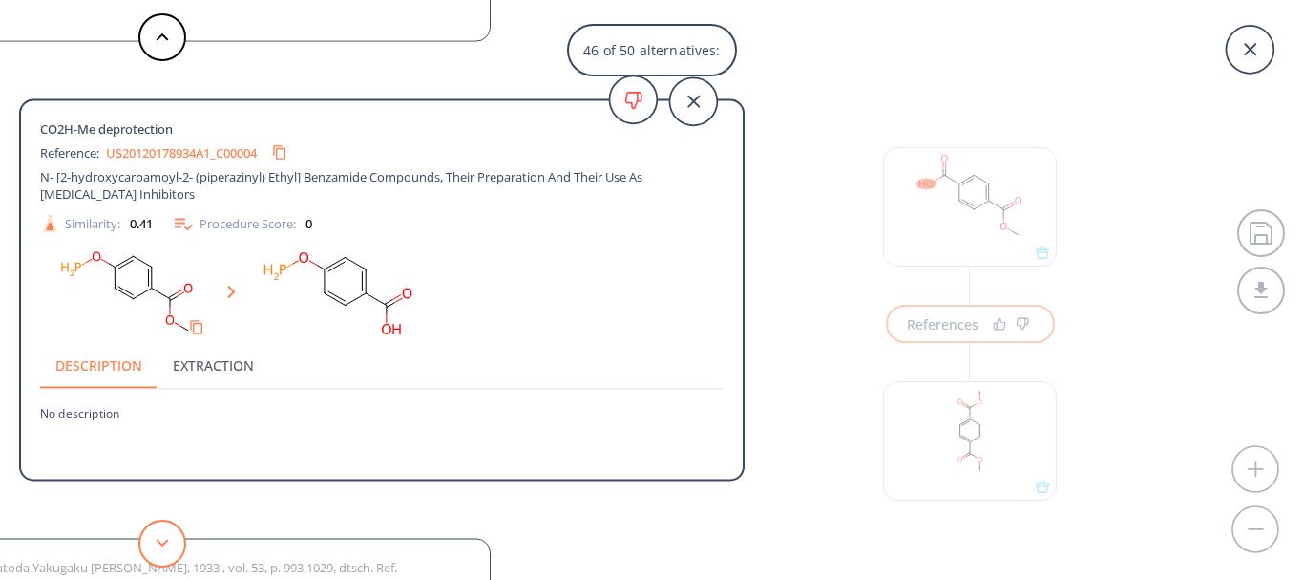
click at [173, 548] on button at bounding box center [162, 543] width 48 height 48
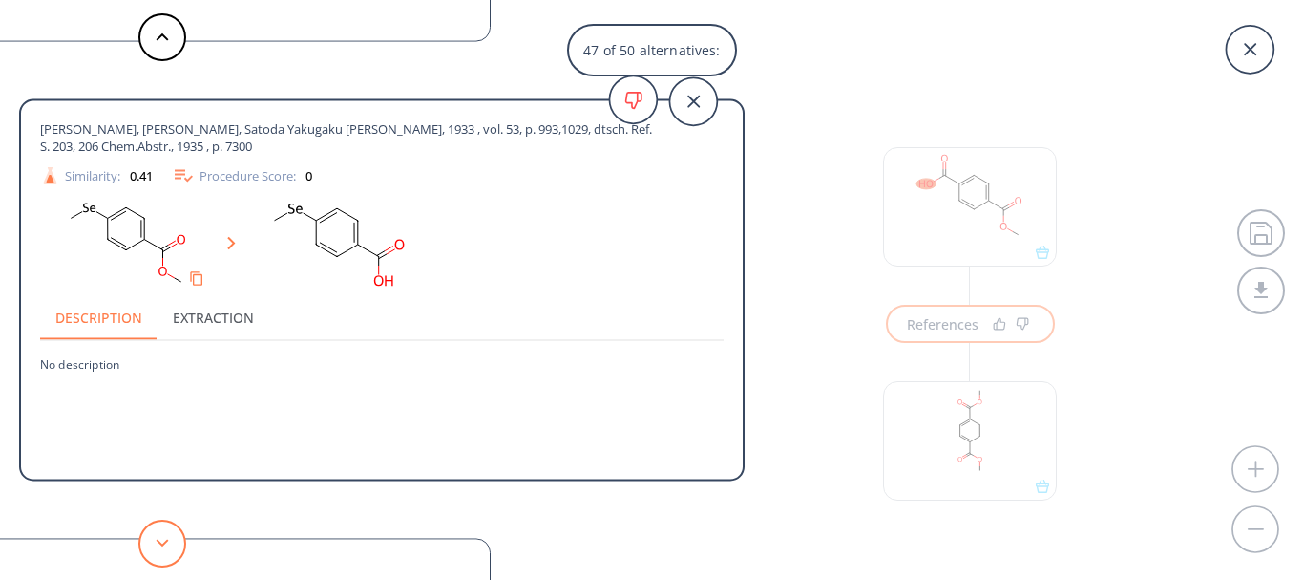
click at [173, 548] on button at bounding box center [162, 543] width 48 height 48
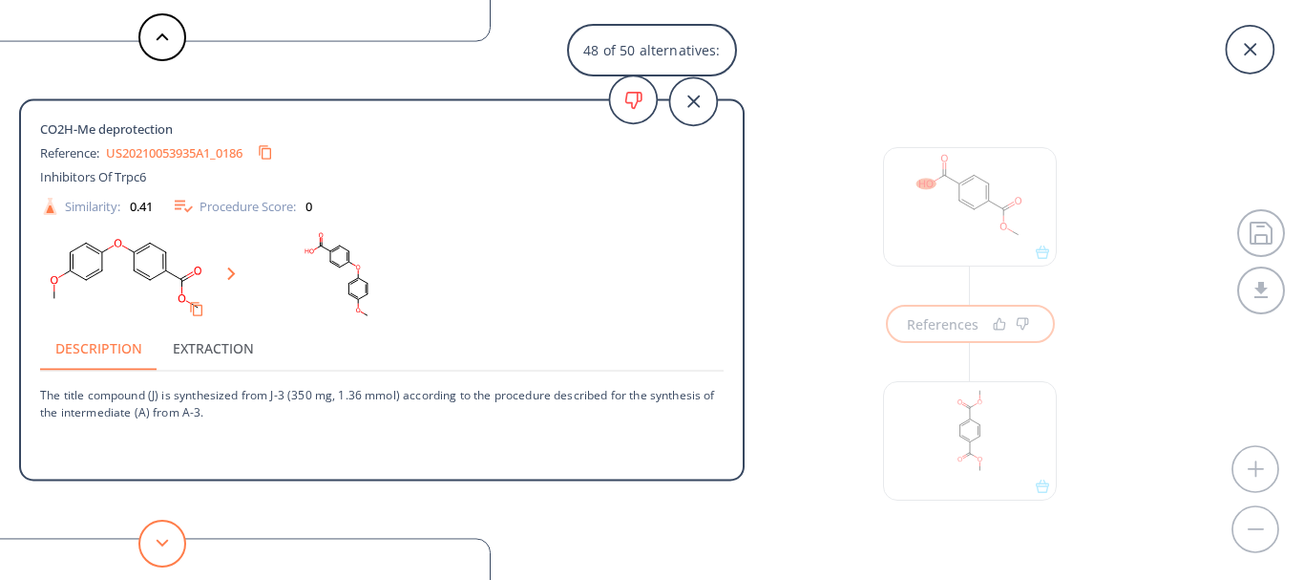
click at [173, 548] on button at bounding box center [162, 543] width 48 height 48
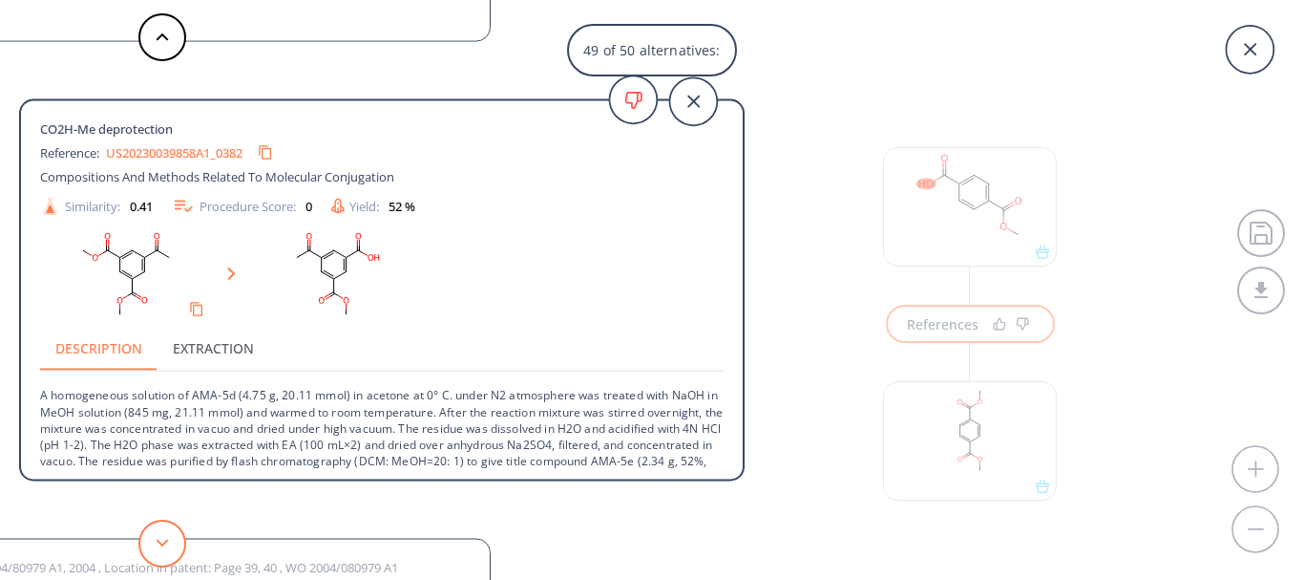
click at [173, 548] on button at bounding box center [162, 543] width 48 height 48
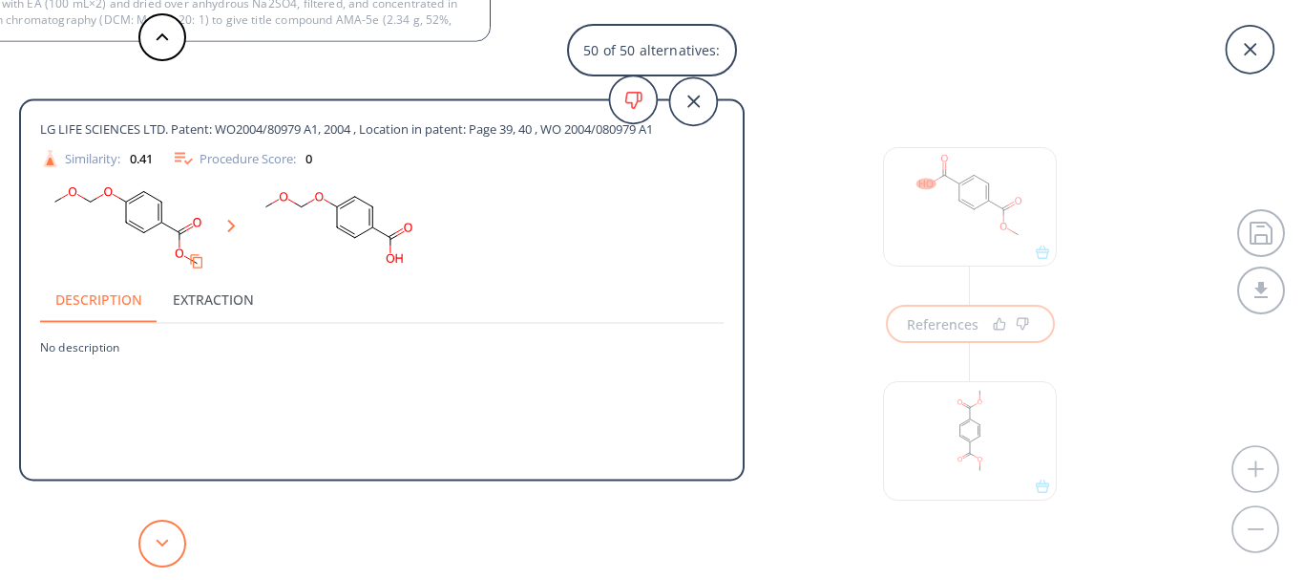
click at [164, 530] on button at bounding box center [162, 543] width 48 height 48
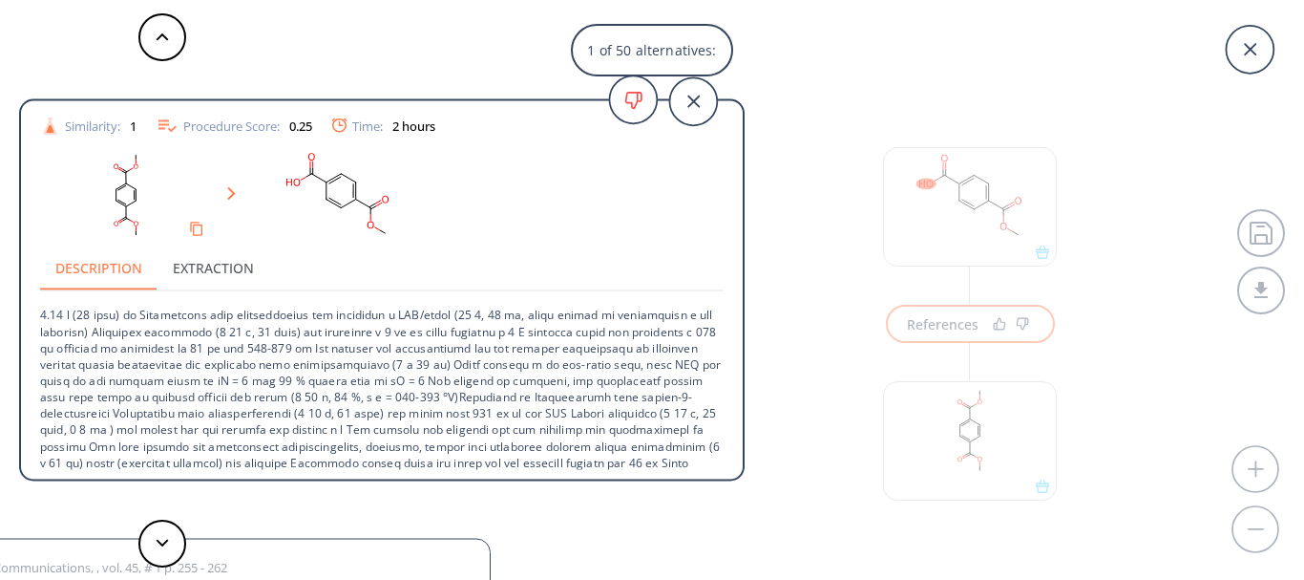
scroll to position [0, 0]
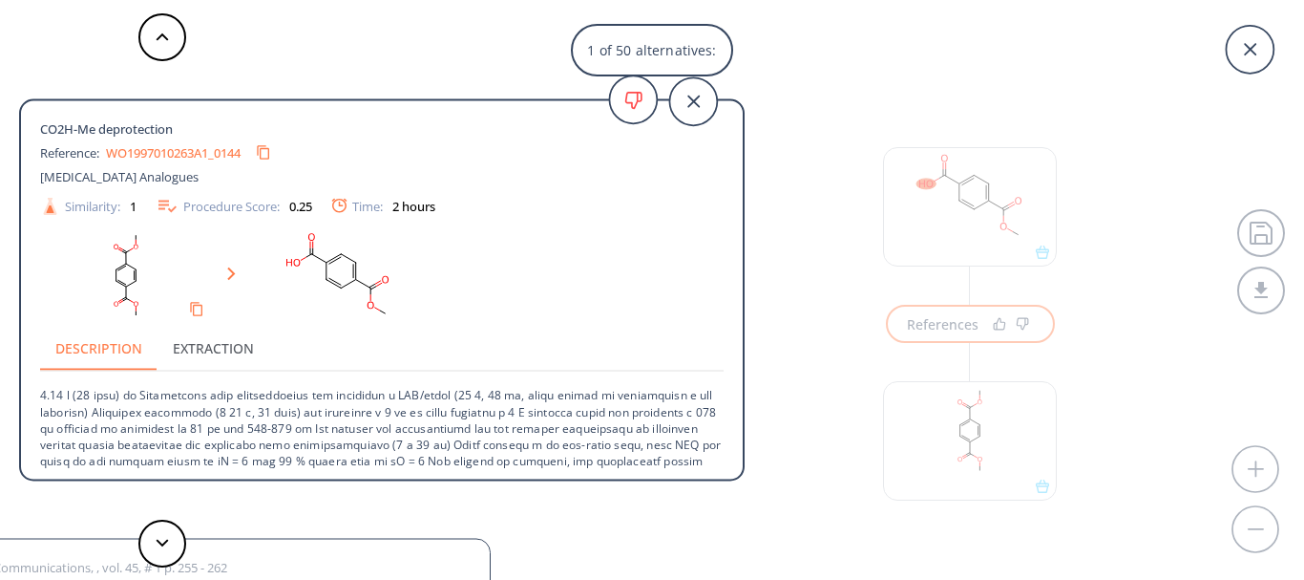
click at [225, 157] on link "WO1997010263A1_0144" at bounding box center [173, 152] width 135 height 12
click at [156, 538] on button at bounding box center [162, 543] width 48 height 48
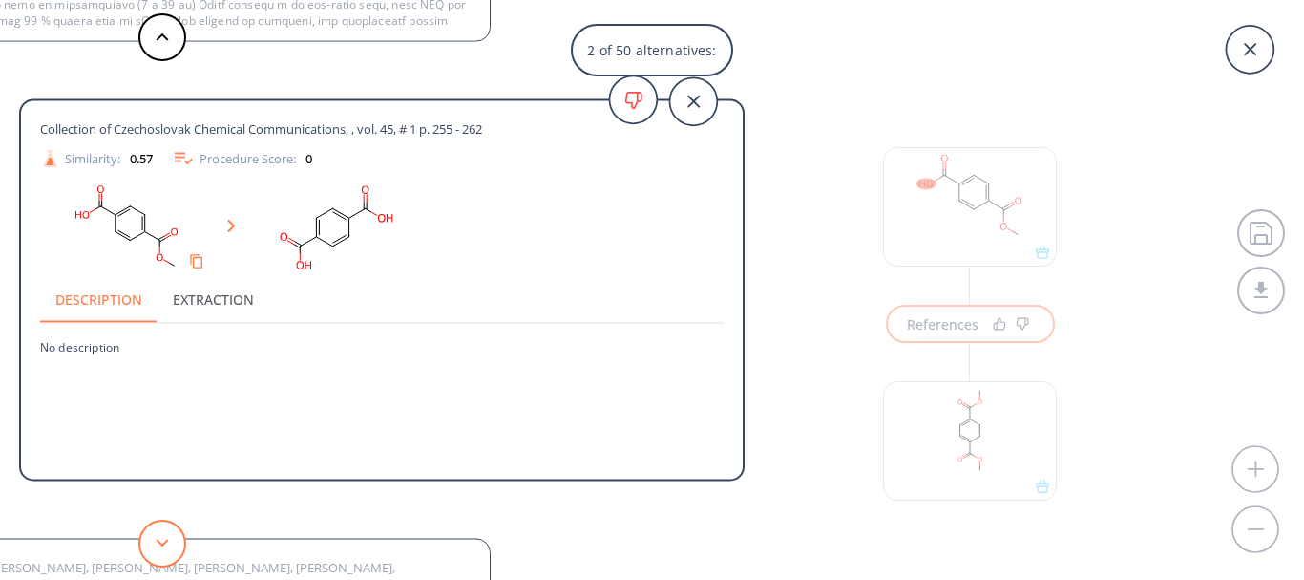
click at [156, 538] on button at bounding box center [162, 543] width 48 height 48
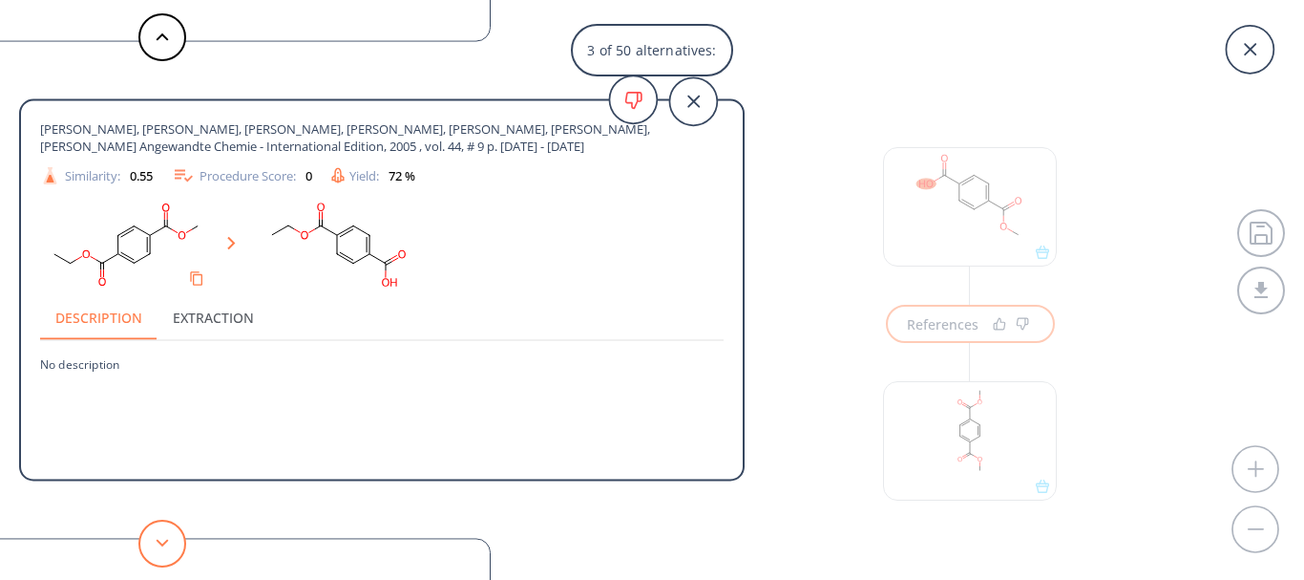
click at [156, 538] on button at bounding box center [162, 543] width 48 height 48
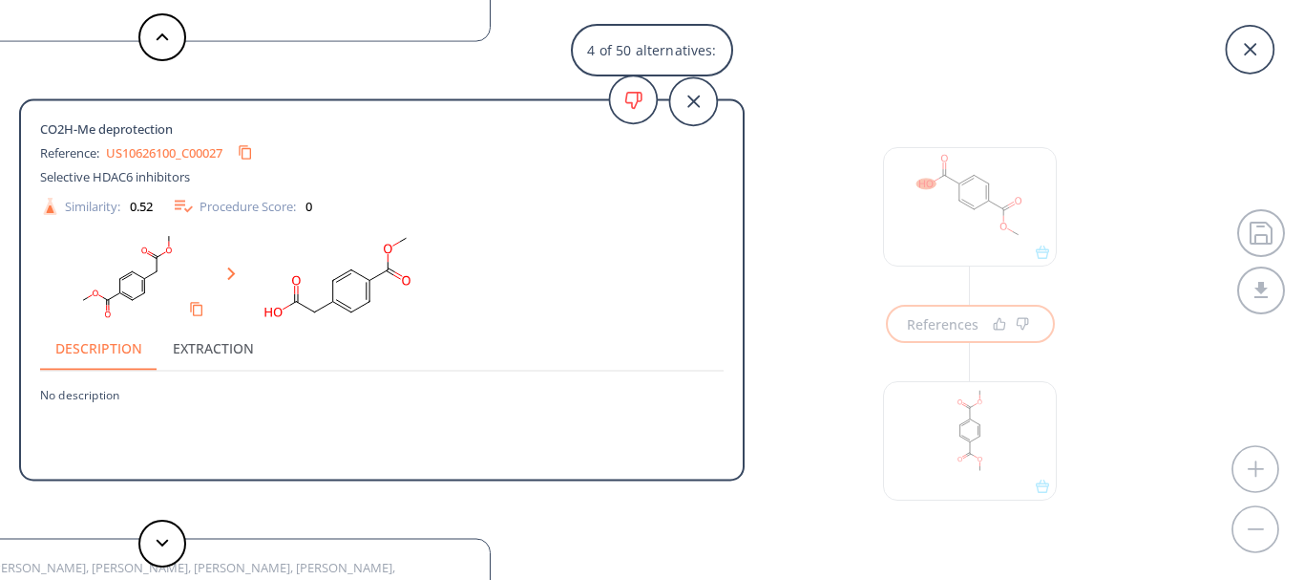
click at [145, 154] on link "US10626100_C00027" at bounding box center [164, 152] width 116 height 12
click at [169, 25] on button at bounding box center [162, 37] width 48 height 48
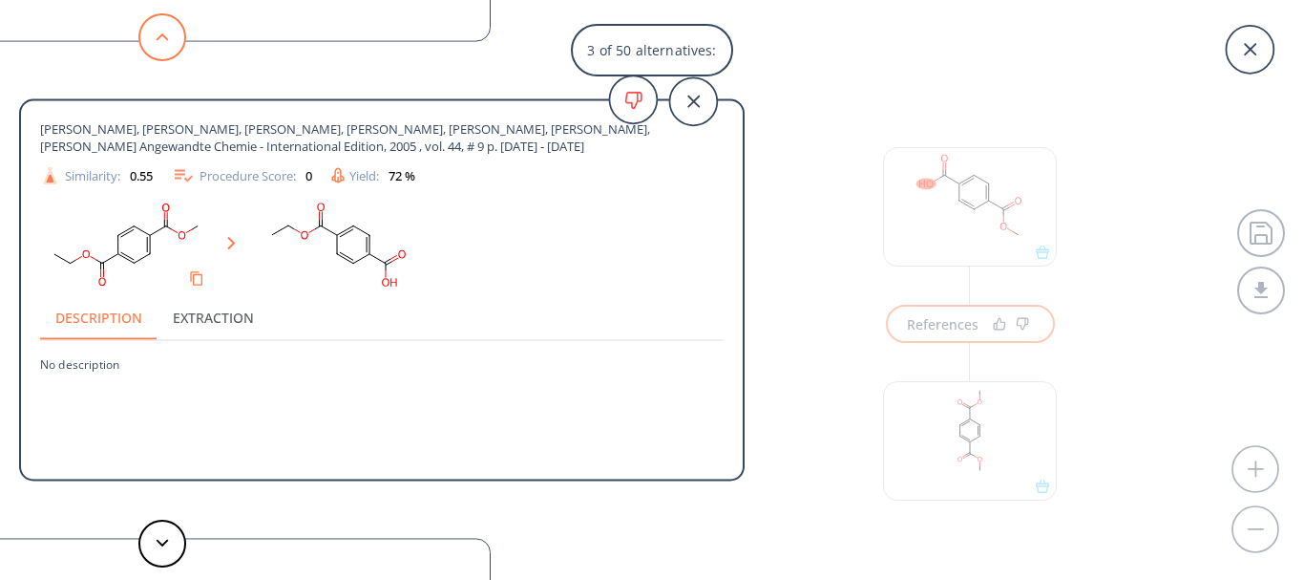
click at [169, 25] on button at bounding box center [162, 37] width 48 height 48
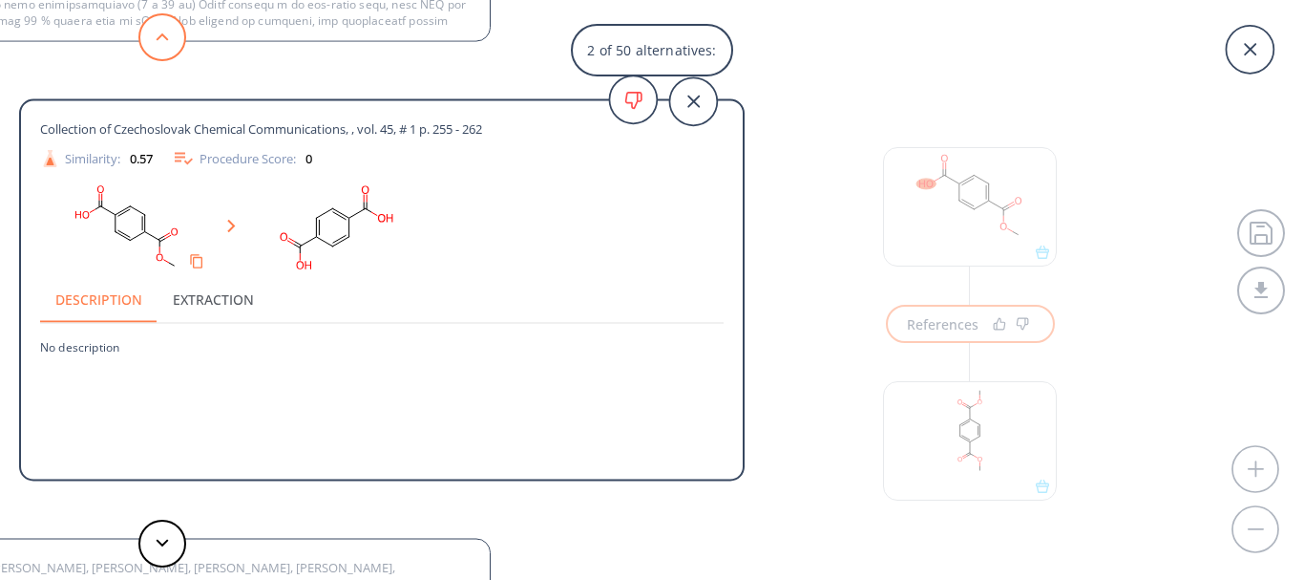
click at [169, 25] on button at bounding box center [162, 37] width 48 height 48
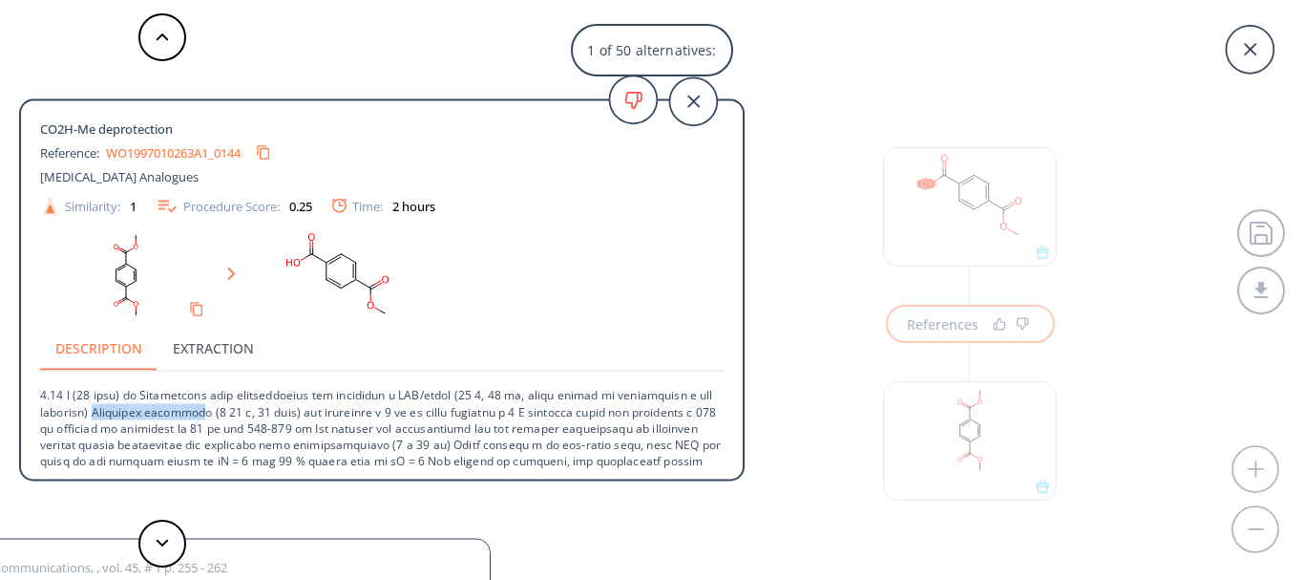
drag, startPoint x: 238, startPoint y: 414, endPoint x: 128, endPoint y: 411, distance: 109.9
click at [128, 411] on p at bounding box center [382, 501] width 684 height 261
click at [212, 411] on p at bounding box center [382, 501] width 684 height 261
drag, startPoint x: 240, startPoint y: 413, endPoint x: 126, endPoint y: 404, distance: 114.0
click at [126, 404] on p at bounding box center [382, 501] width 684 height 261
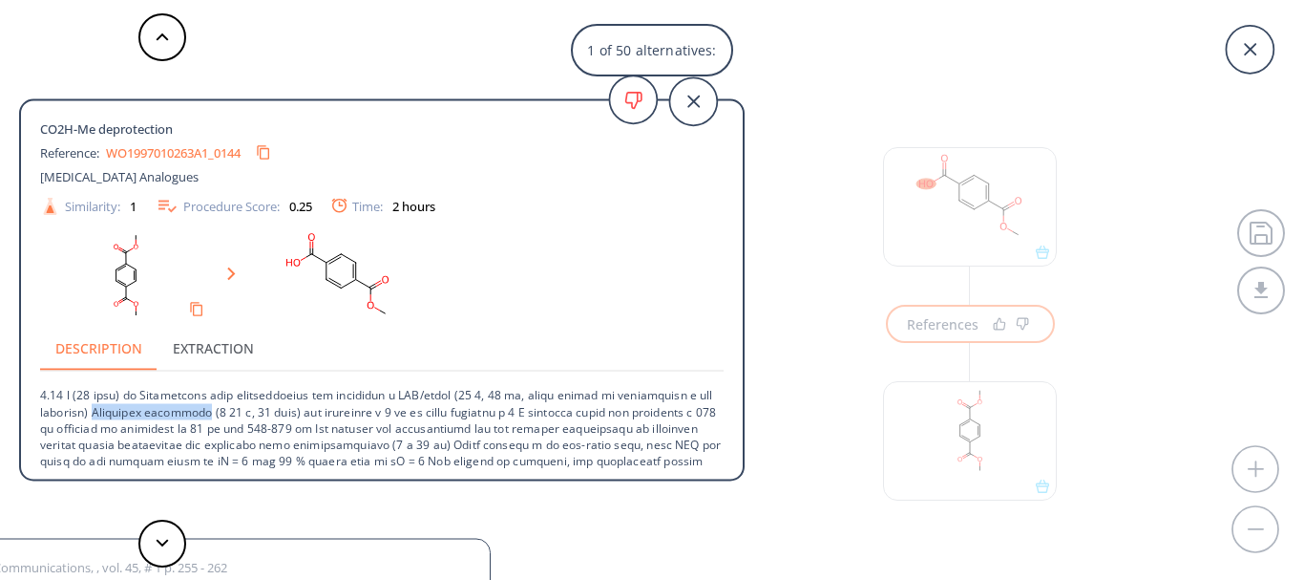
copy p "[MEDICAL_DATA]"
click at [163, 536] on button at bounding box center [162, 543] width 48 height 48
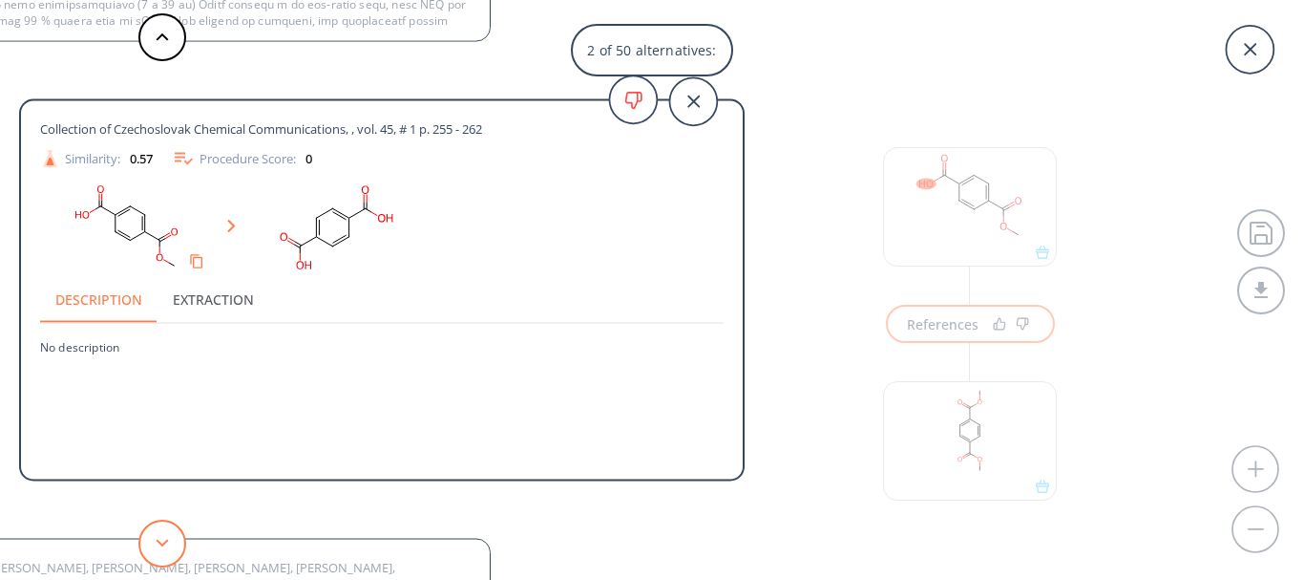
click at [163, 536] on button at bounding box center [162, 543] width 48 height 48
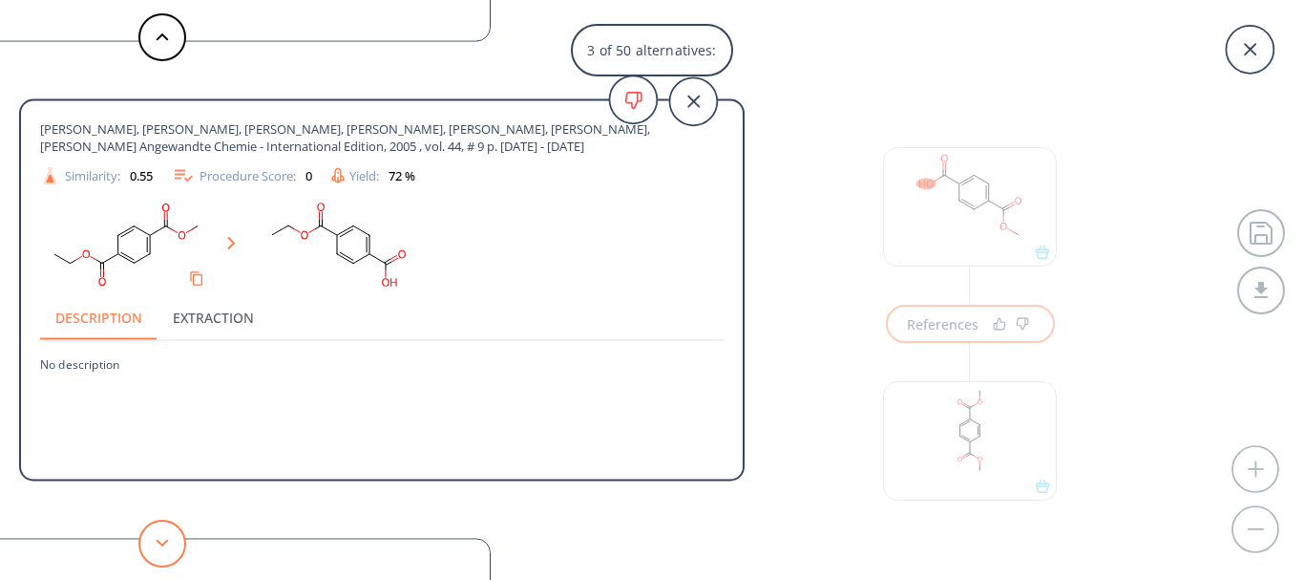
click at [163, 536] on button at bounding box center [162, 543] width 48 height 48
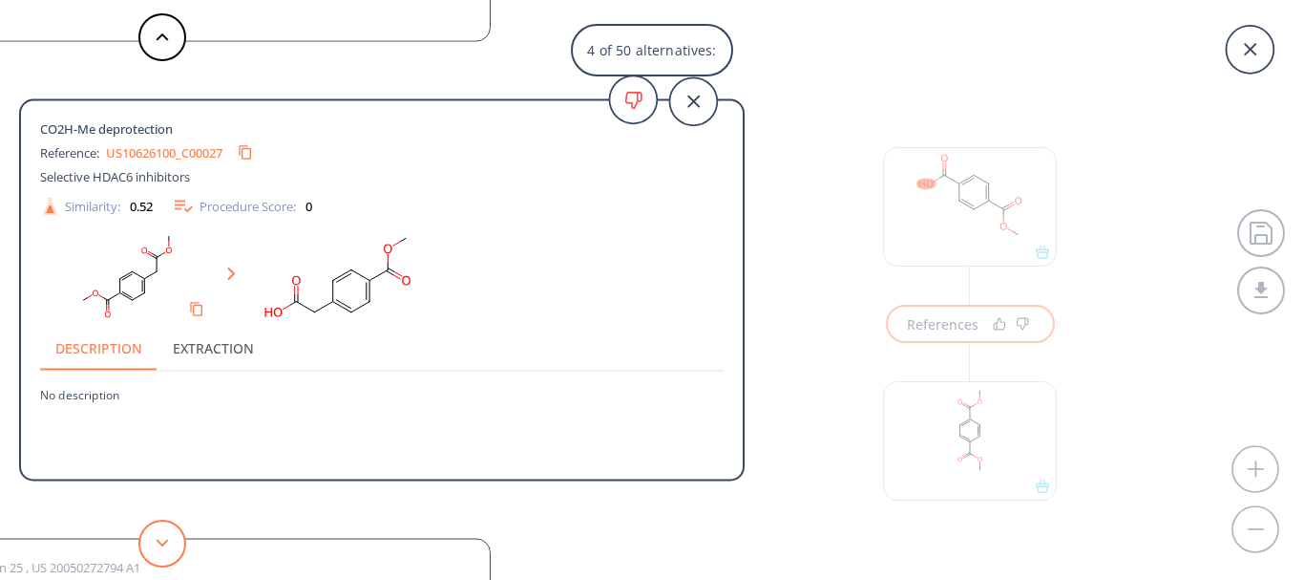
click at [158, 534] on button at bounding box center [162, 543] width 48 height 48
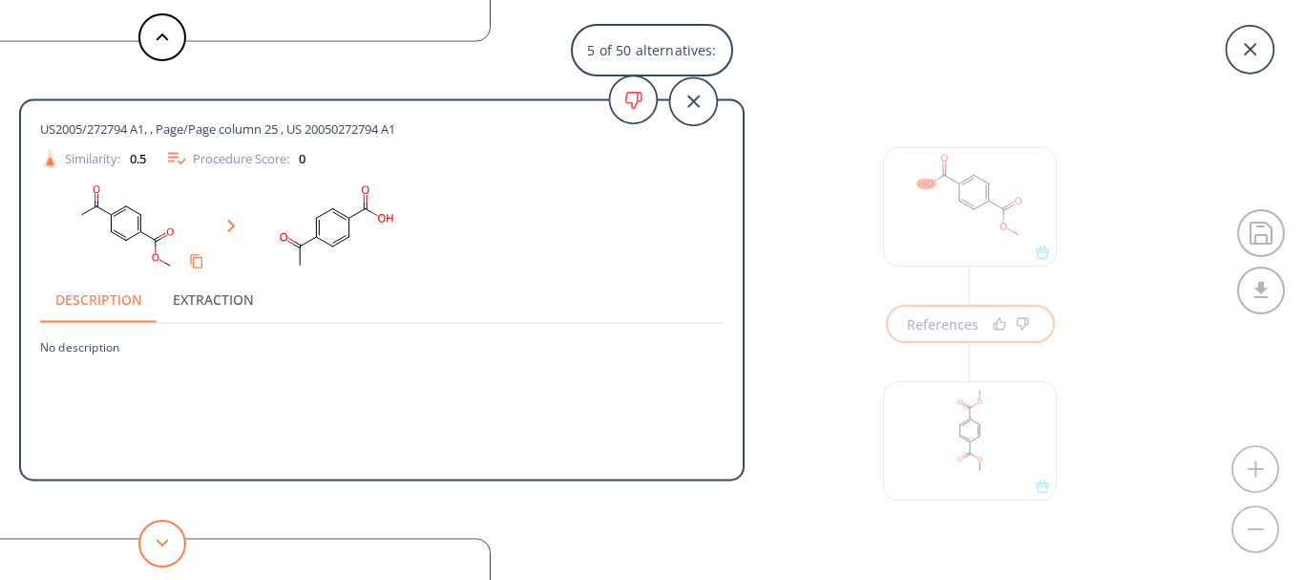
click at [158, 534] on button at bounding box center [162, 543] width 48 height 48
